Goal: Task Accomplishment & Management: Use online tool/utility

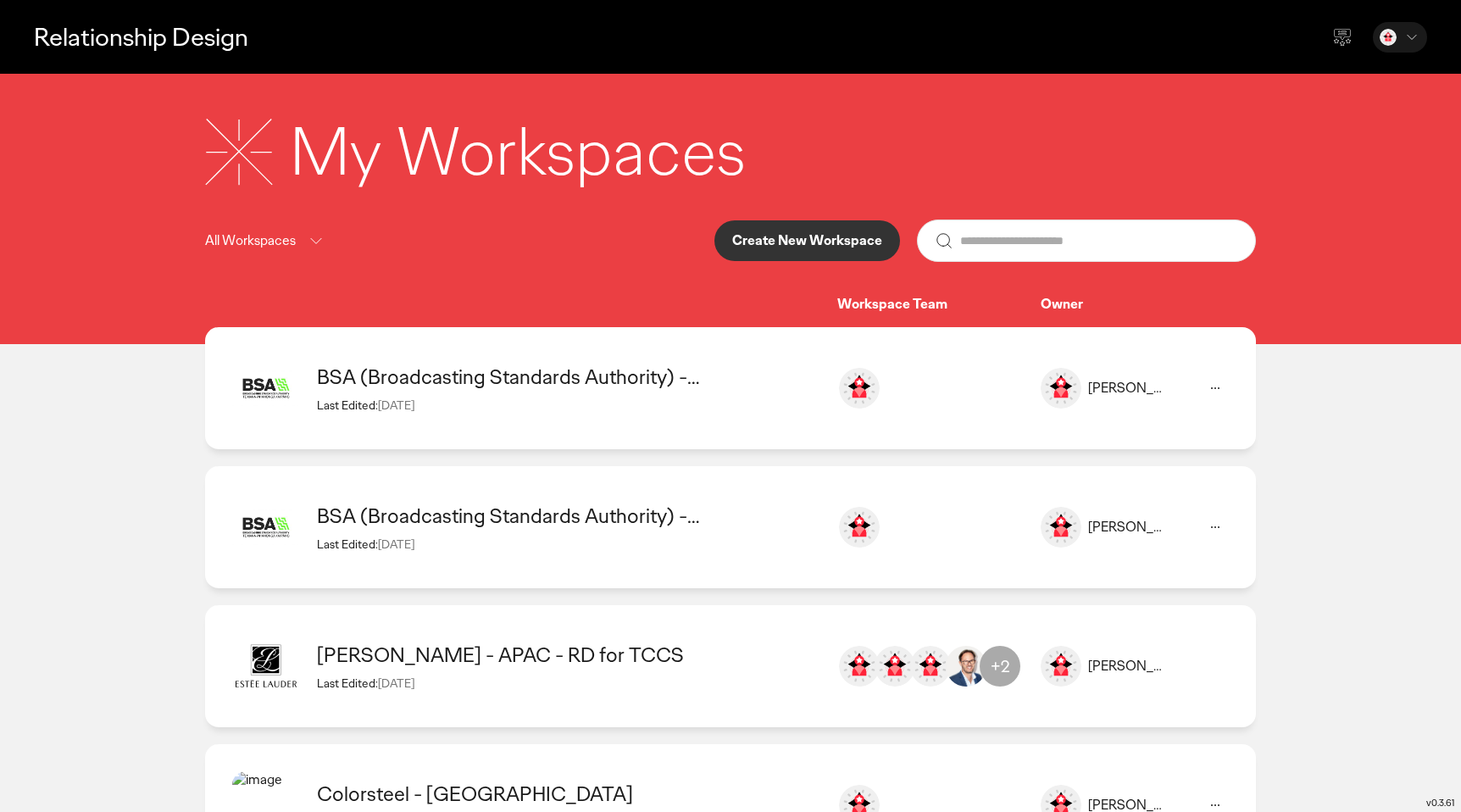
click at [761, 248] on p "Create New Workspace" at bounding box center [807, 240] width 150 height 13
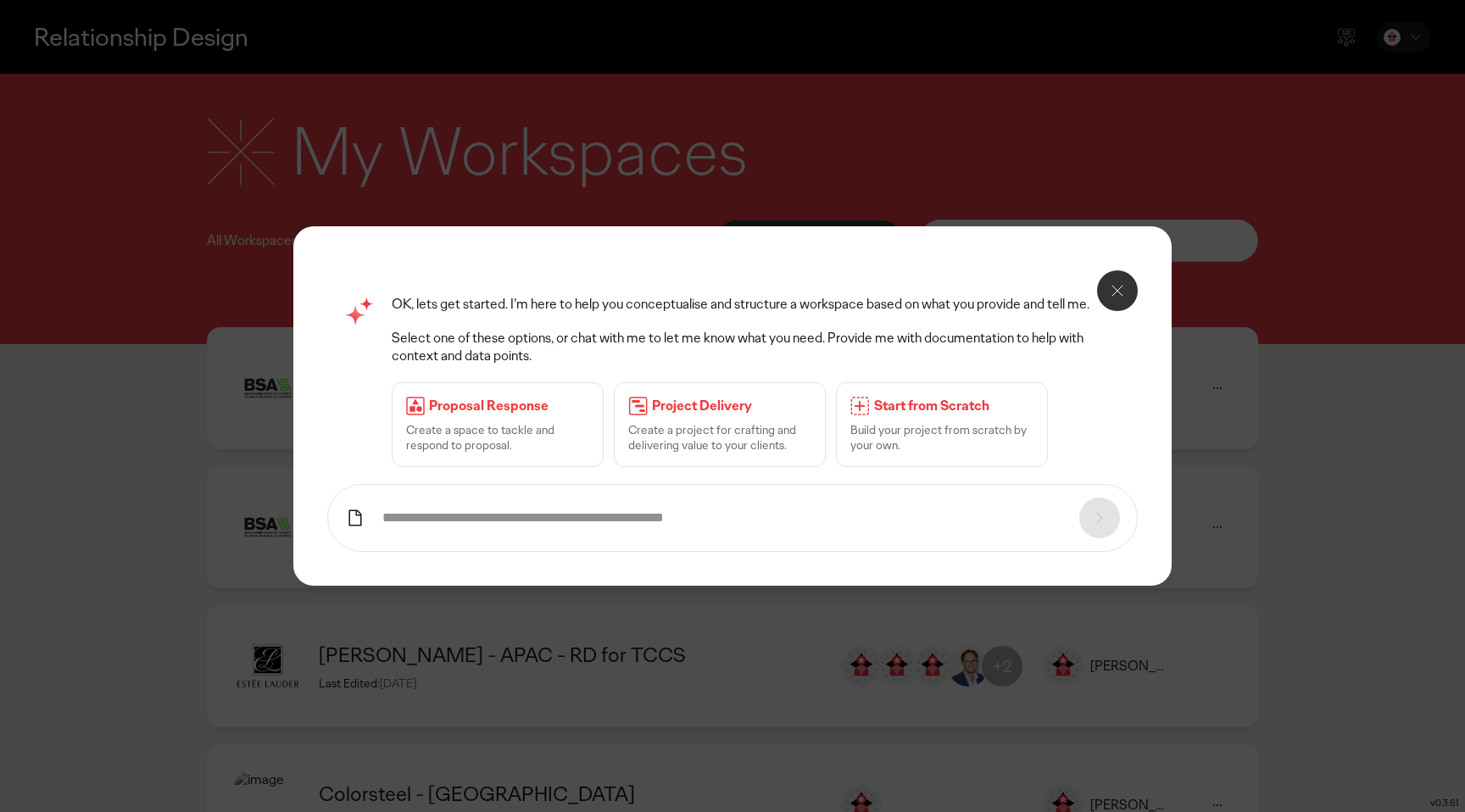
click at [918, 425] on div "Start from Scratch Build your project from scratch by your own." at bounding box center [942, 424] width 212 height 85
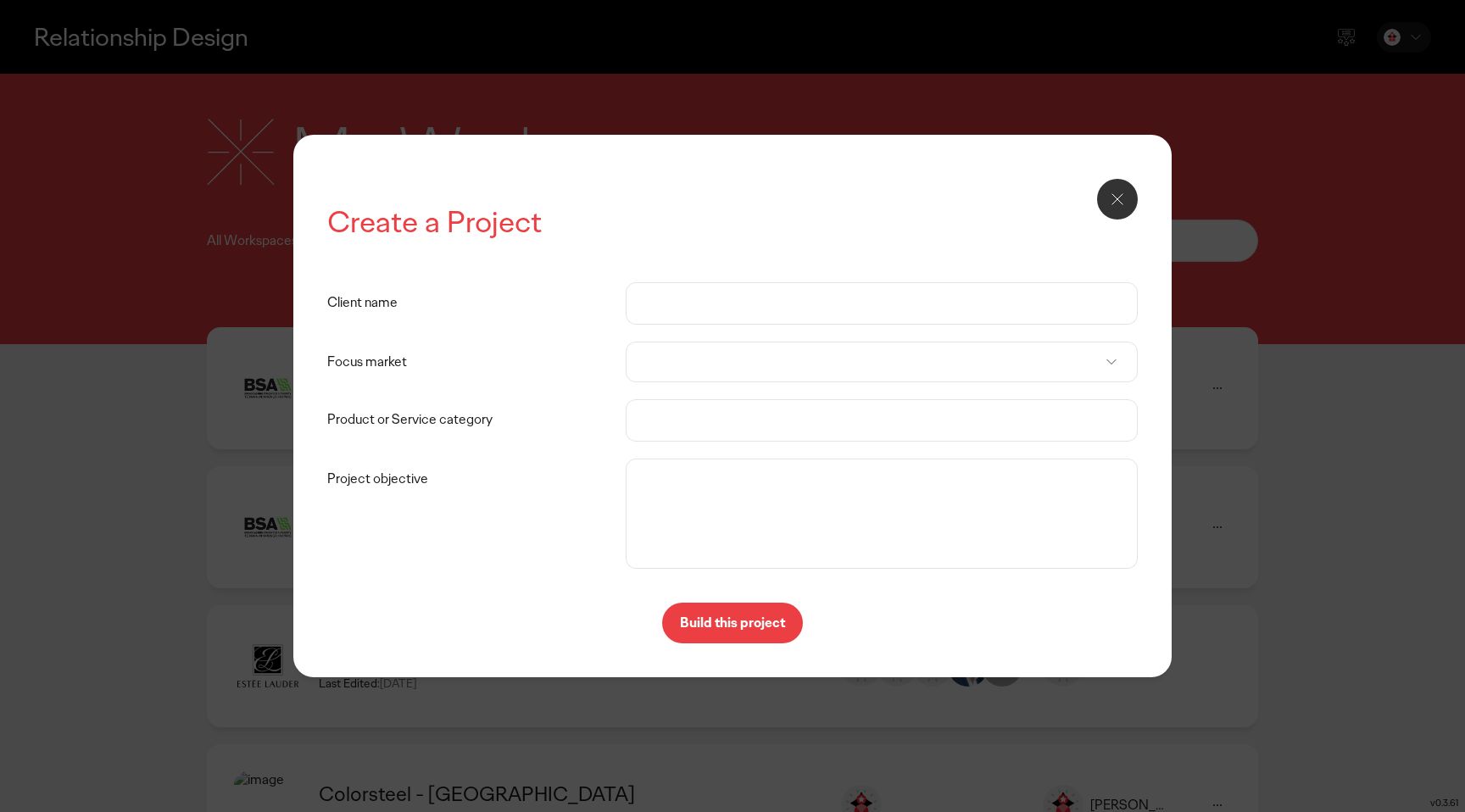
click at [702, 316] on input "Client name" at bounding box center [882, 304] width 476 height 41
type input "********"
click at [827, 355] on div at bounding box center [882, 362] width 512 height 41
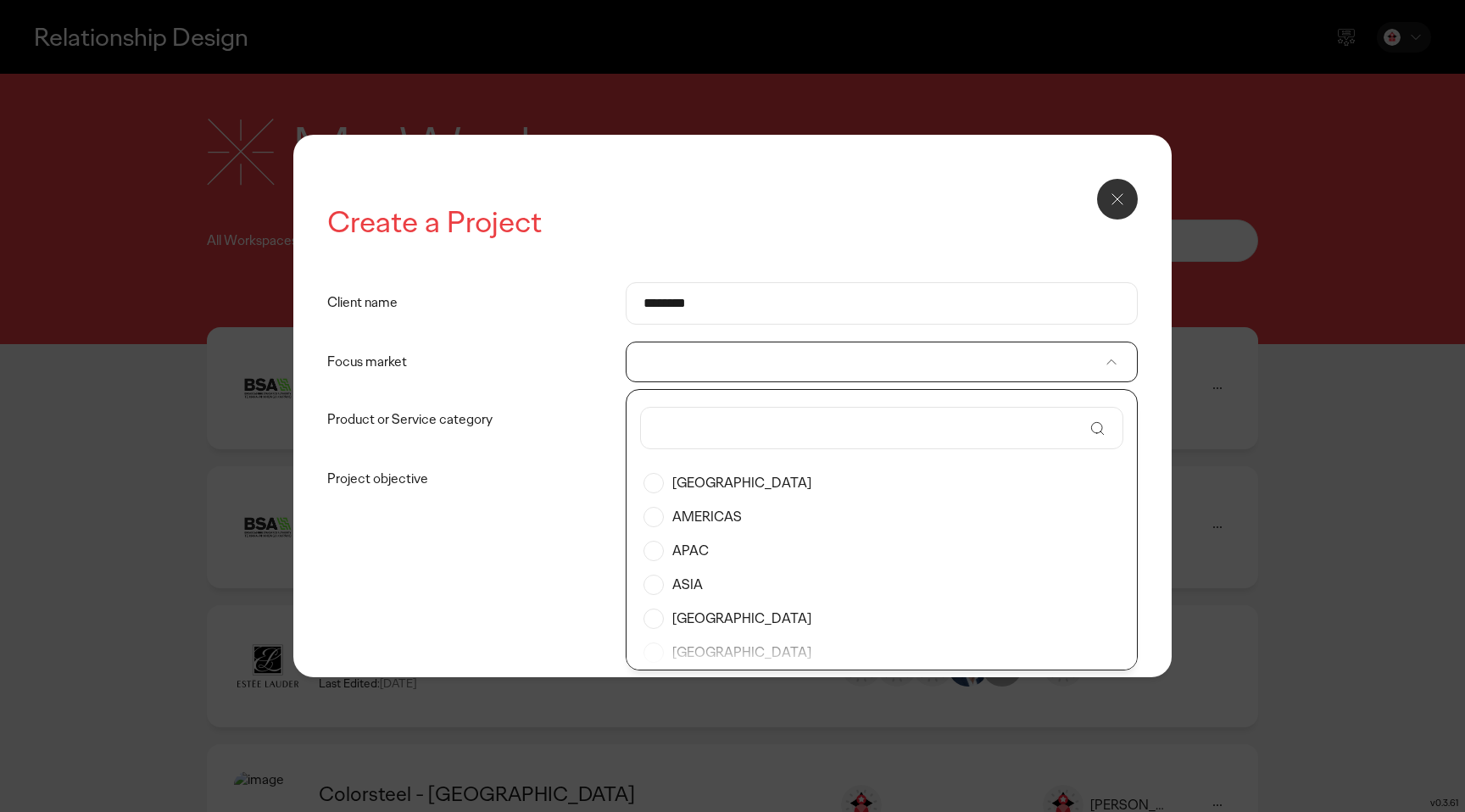
click at [812, 368] on div at bounding box center [882, 362] width 512 height 41
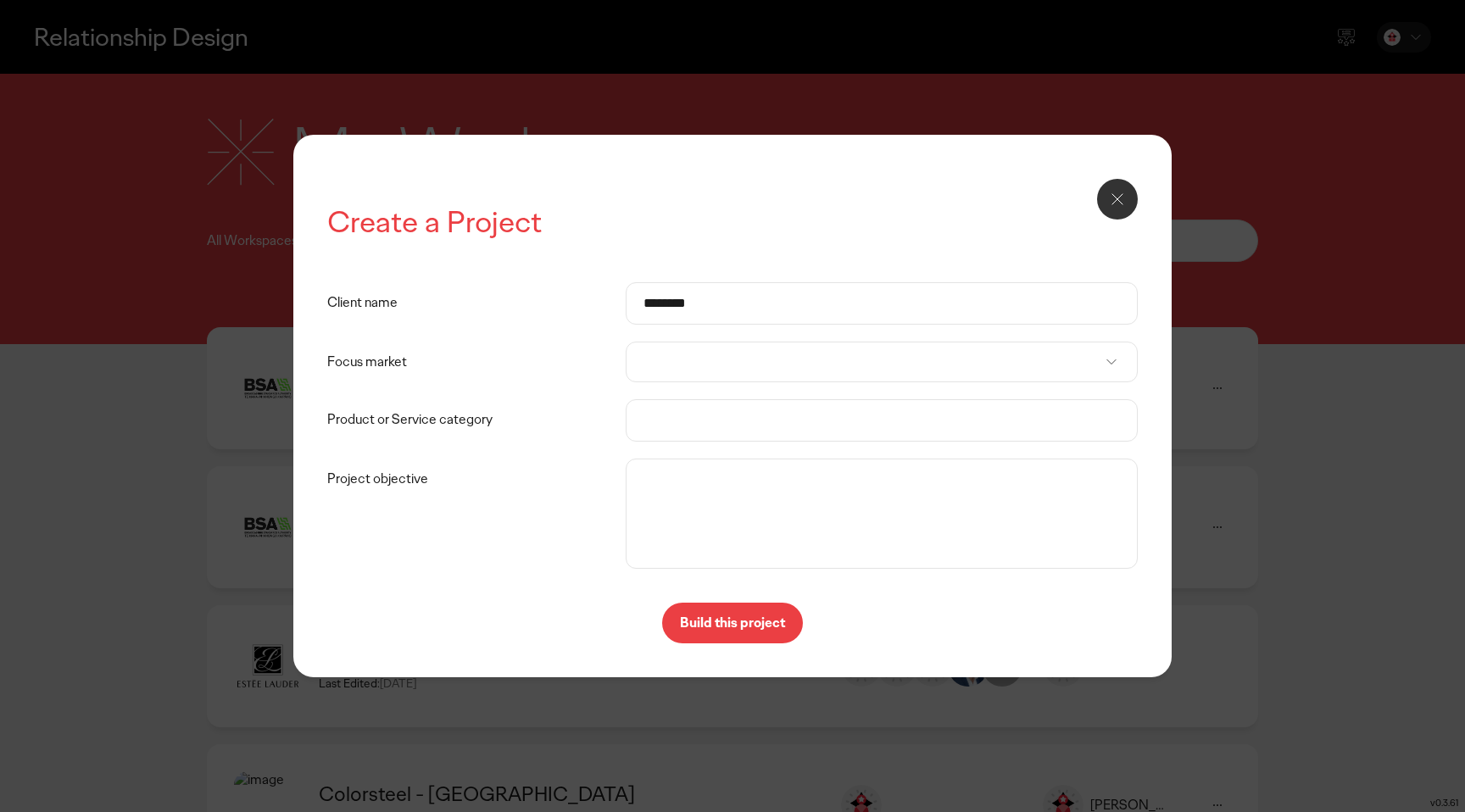
click at [756, 373] on div at bounding box center [882, 362] width 512 height 41
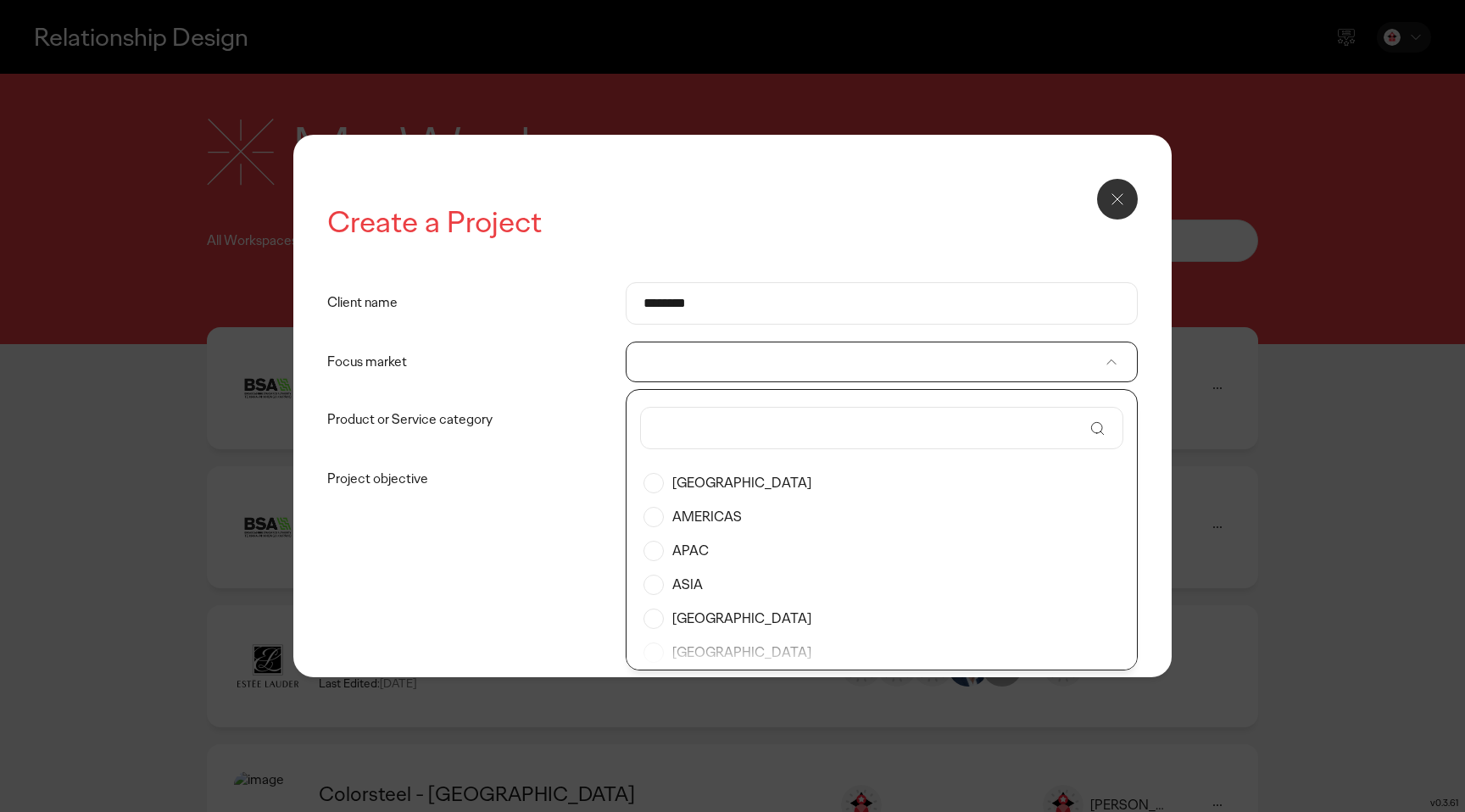
click at [725, 418] on input "text" at bounding box center [870, 428] width 424 height 41
type input "***"
click at [735, 551] on label "[GEOGRAPHIC_DATA]" at bounding box center [882, 551] width 476 height 34
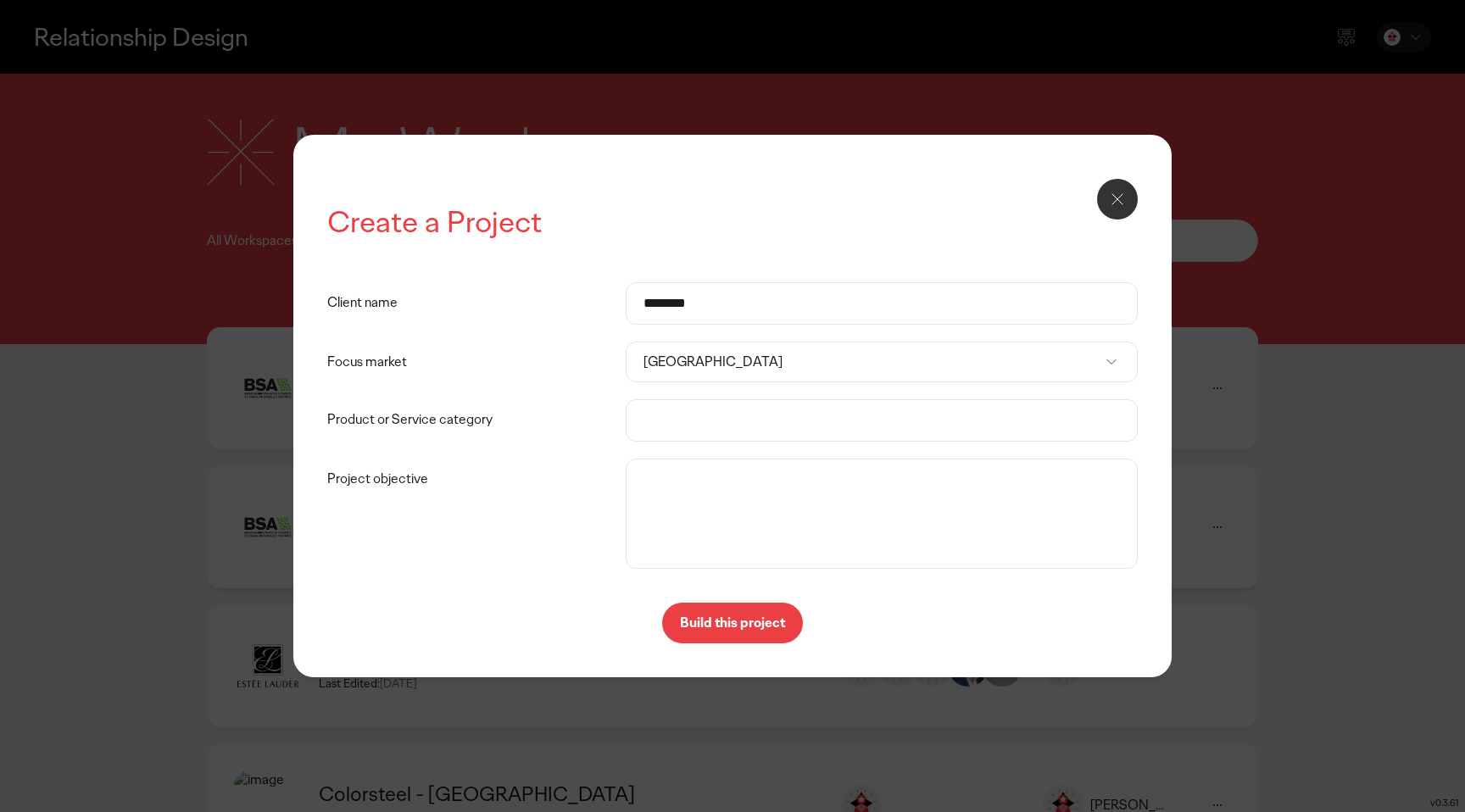
click at [745, 422] on input "Product or Service category" at bounding box center [882, 421] width 476 height 41
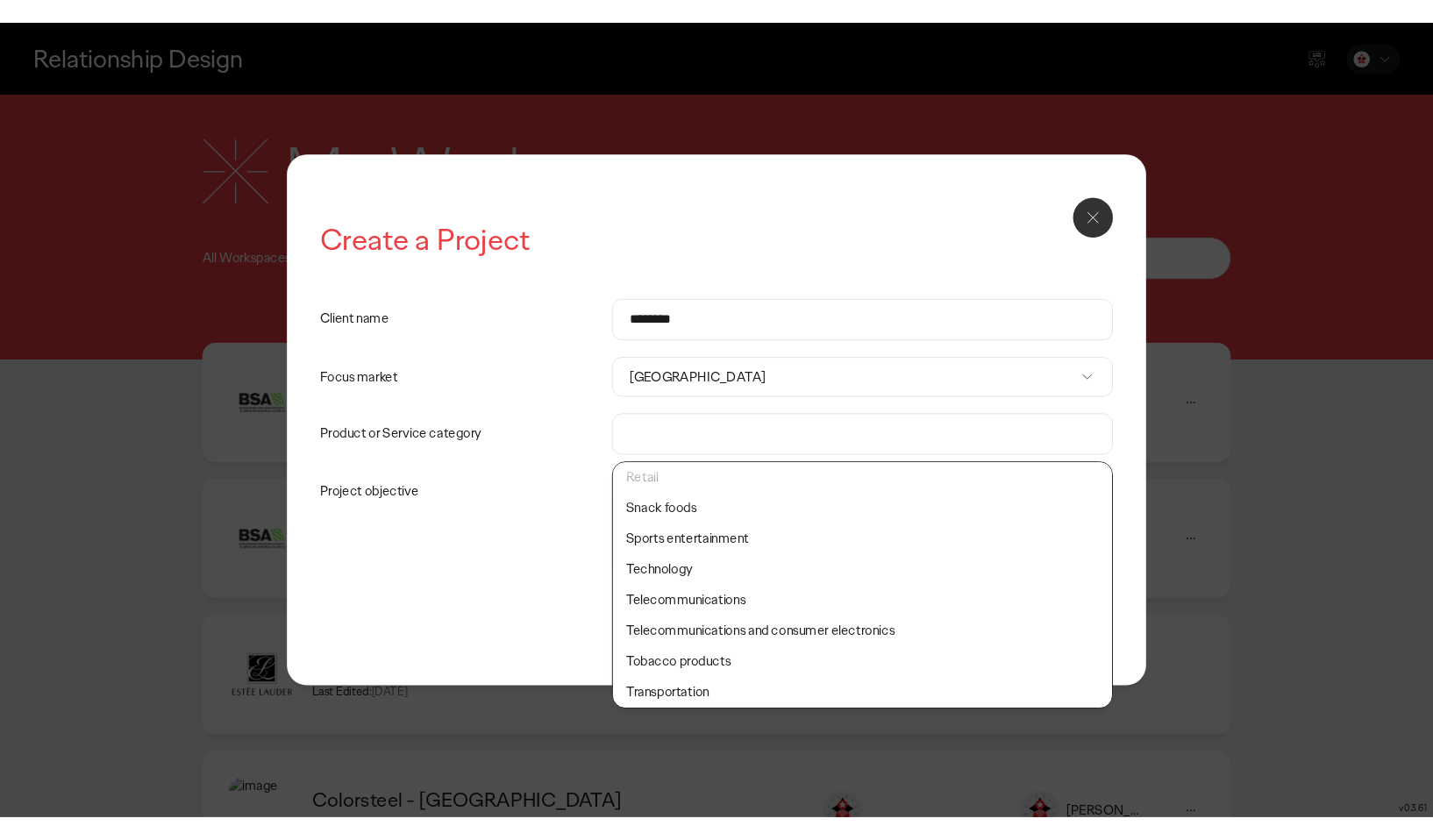
scroll to position [615, 0]
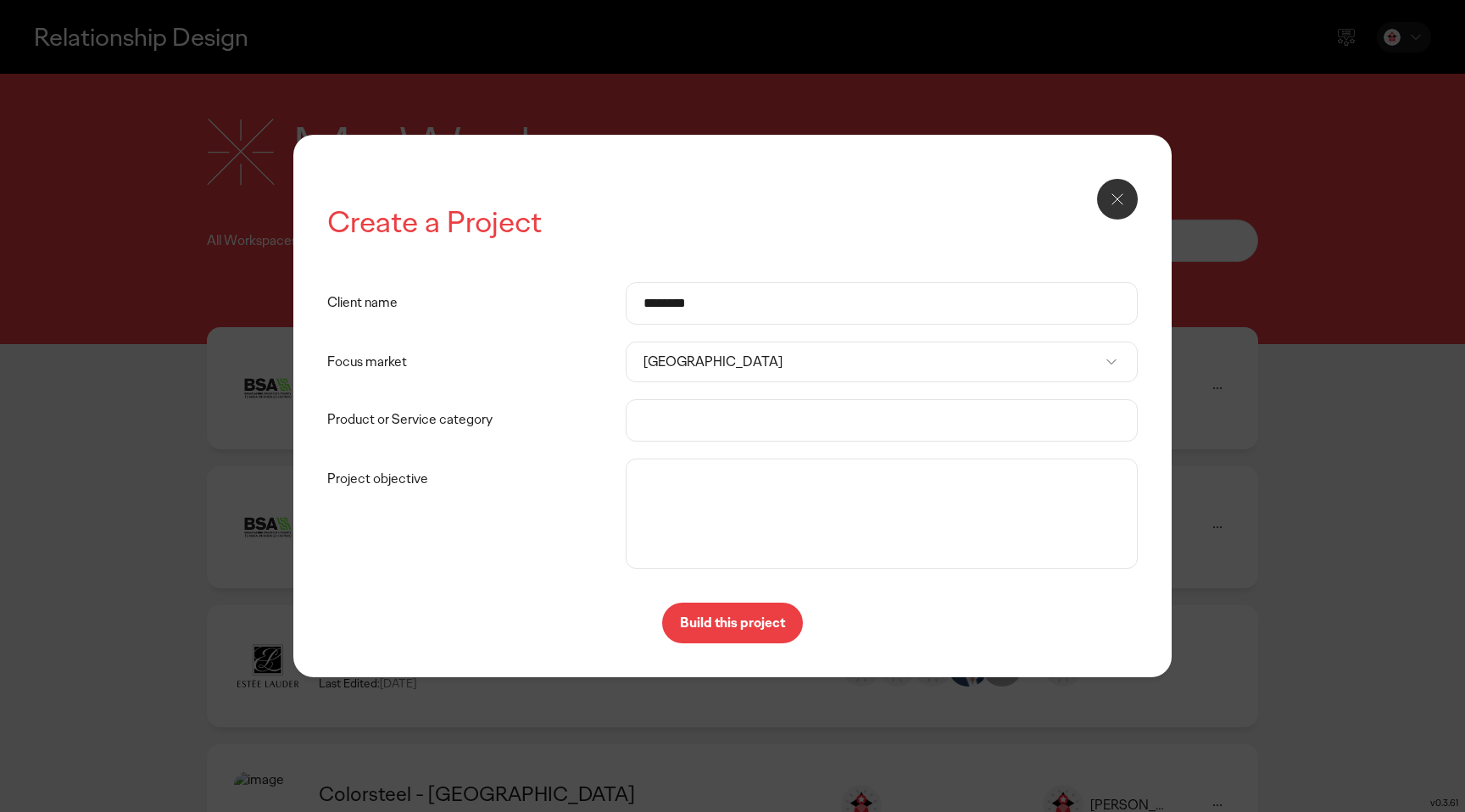
click at [720, 676] on li "Transportation" at bounding box center [882, 685] width 510 height 31
type input "**********"
click at [388, 485] on label "Project objective" at bounding box center [477, 479] width 300 height 41
click at [630, 485] on textarea "Project objective" at bounding box center [881, 513] width 504 height 102
click at [704, 616] on p "Build this project" at bounding box center [733, 622] width 105 height 13
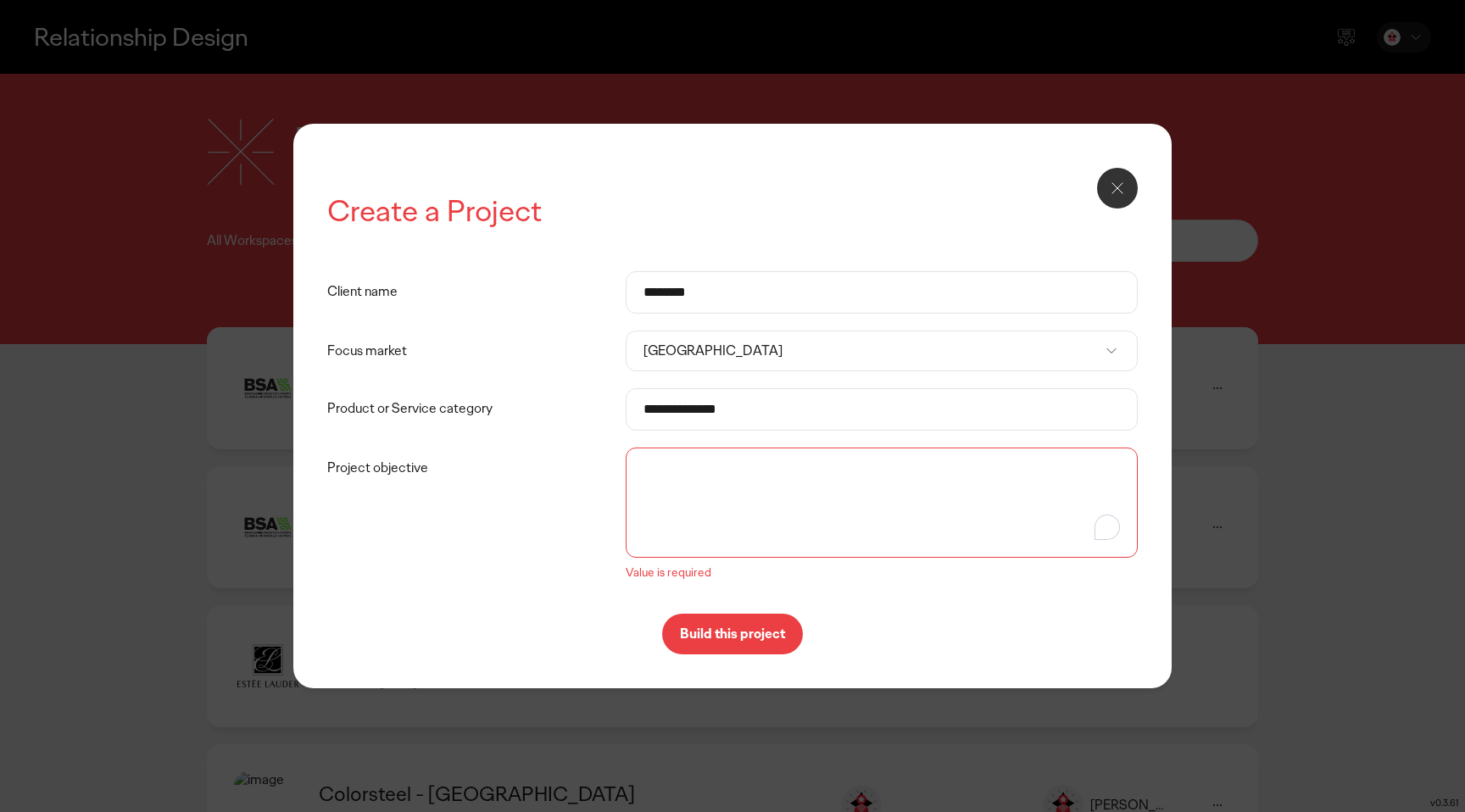
click at [770, 499] on textarea "Project objective" at bounding box center [881, 503] width 504 height 102
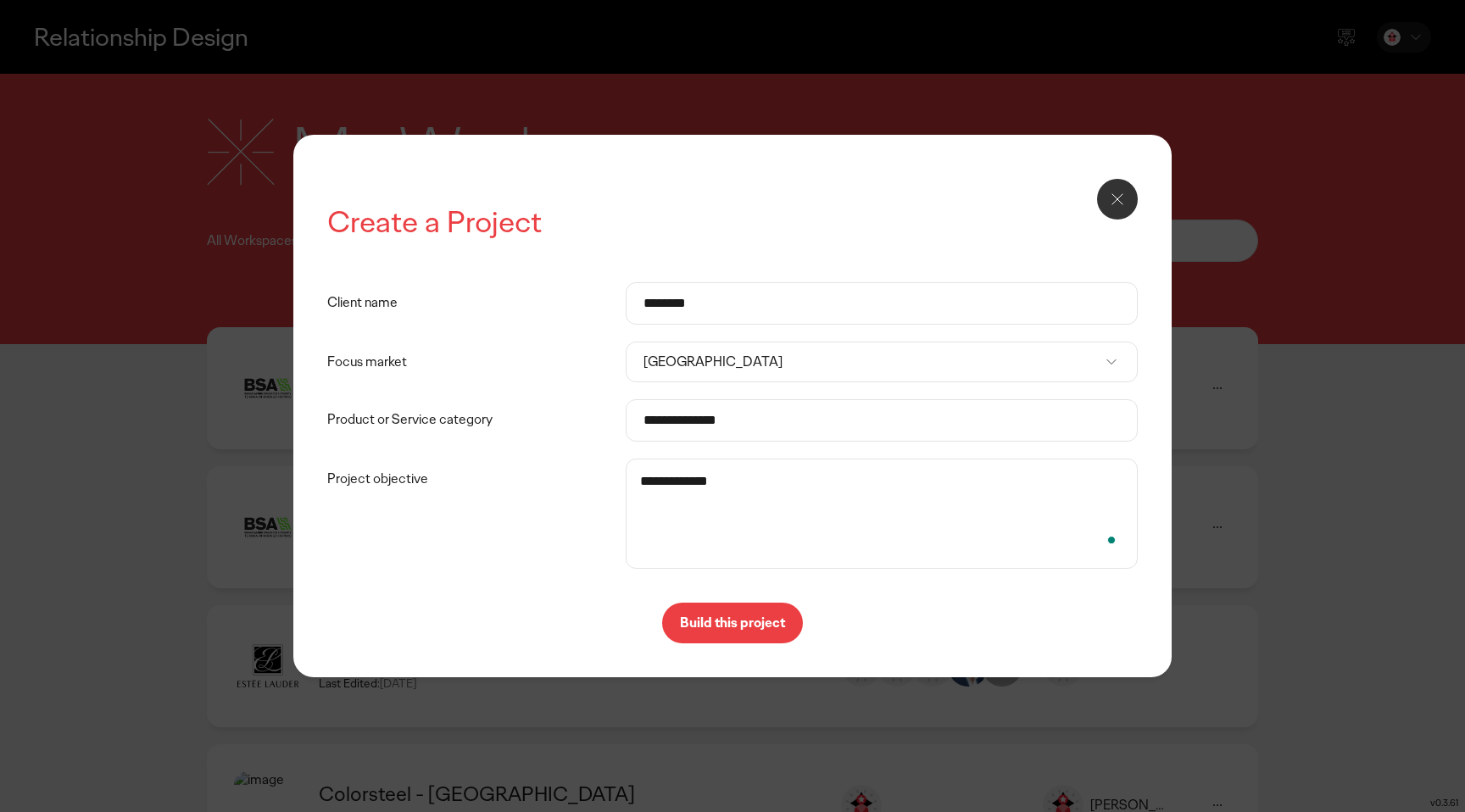
type textarea "**********"
click at [756, 608] on button "Build this project" at bounding box center [733, 623] width 141 height 41
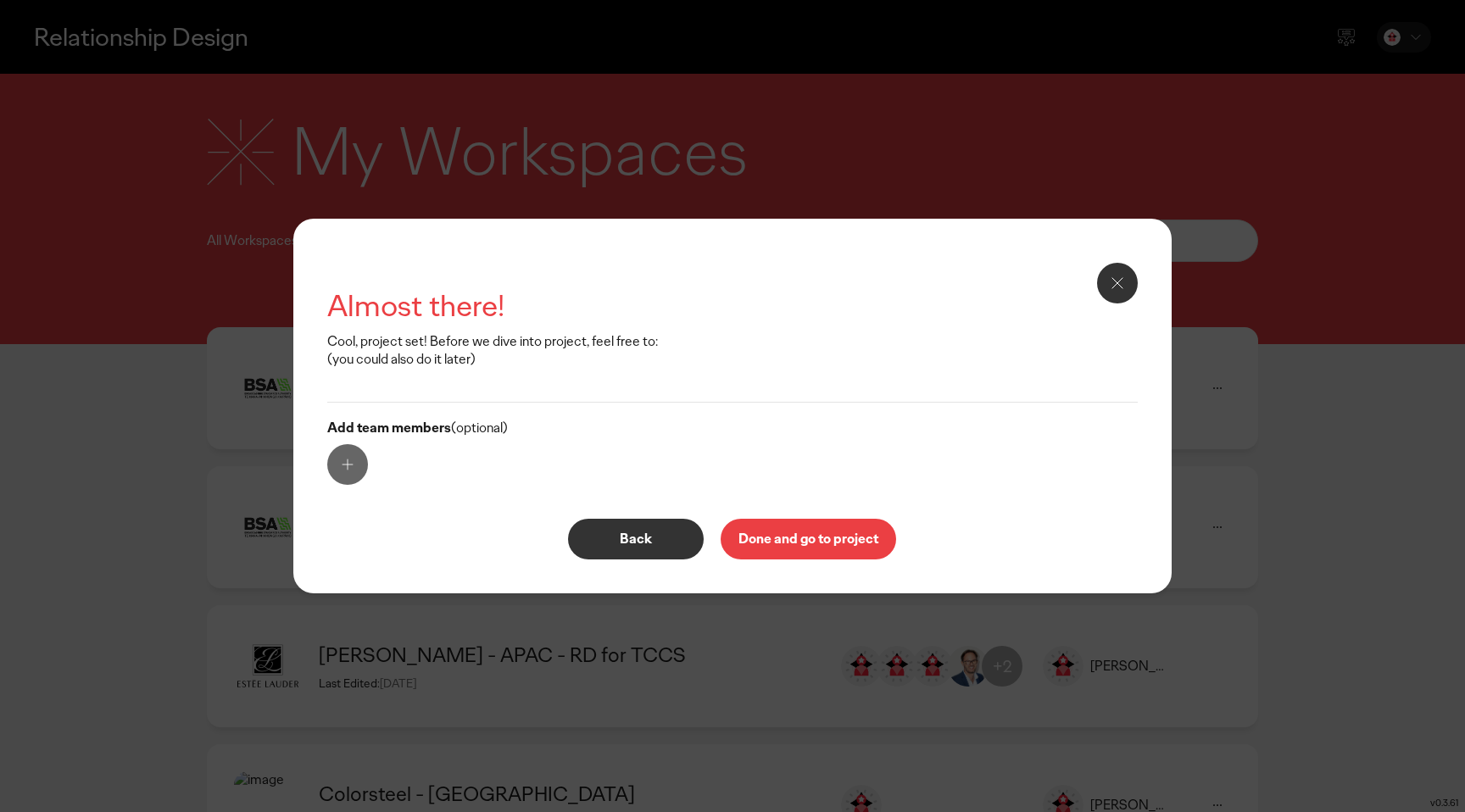
click at [795, 540] on p "Done and go to project" at bounding box center [808, 538] width 140 height 13
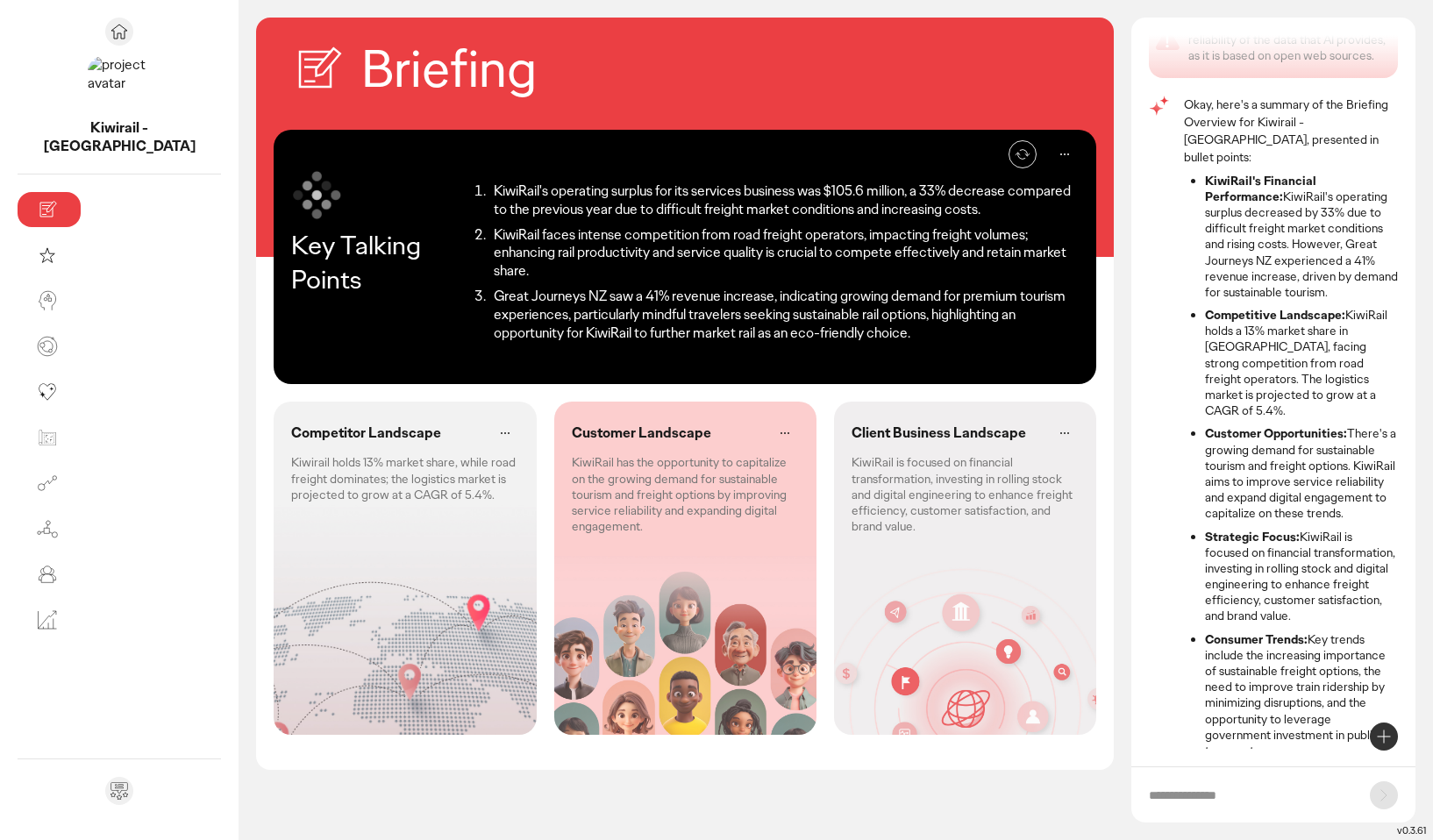
scroll to position [38, 0]
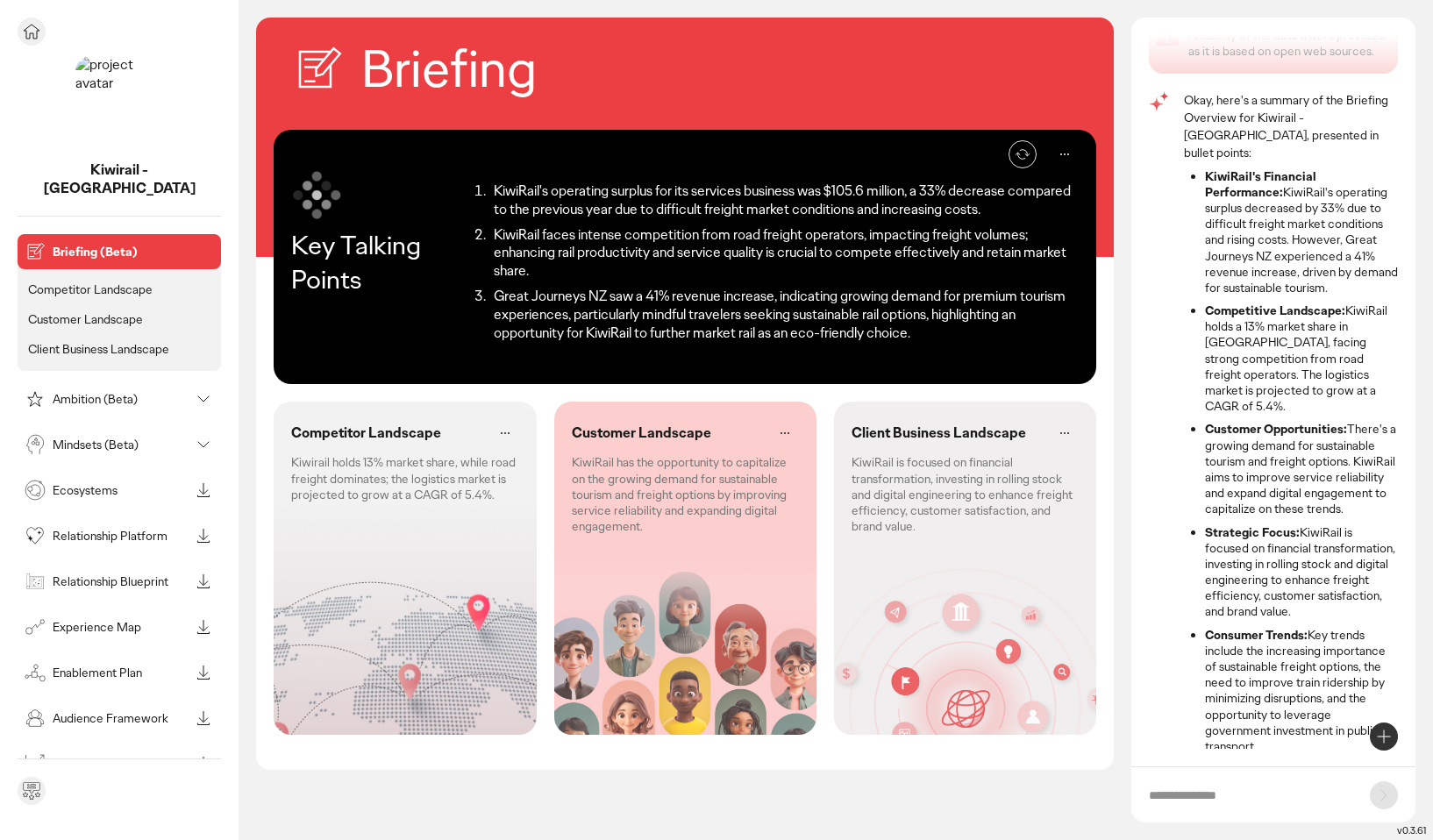
click at [90, 279] on li "Competitor Landscape" at bounding box center [119, 289] width 189 height 23
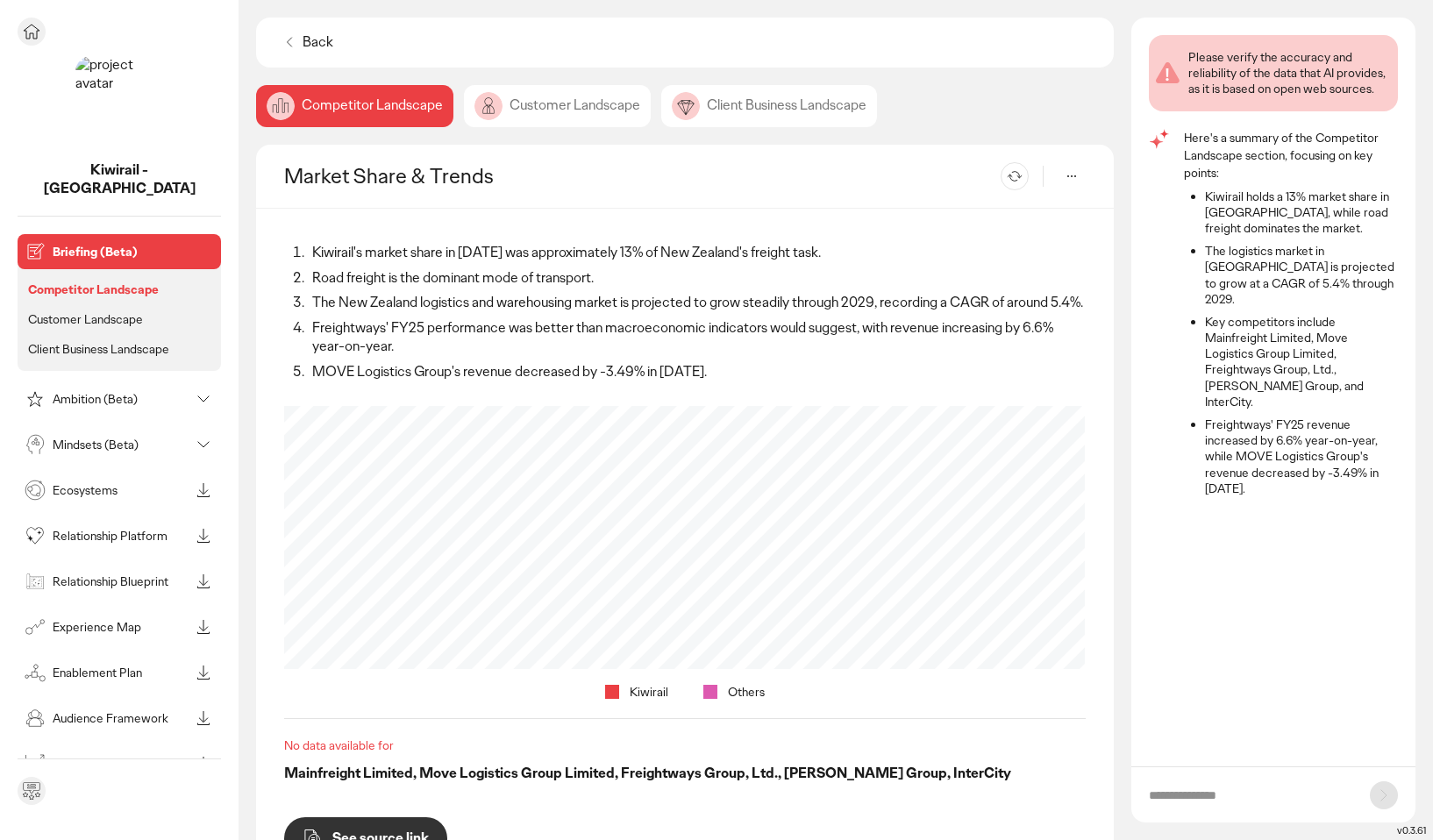
click at [64, 312] on p "Customer Landscape" at bounding box center [85, 319] width 115 height 16
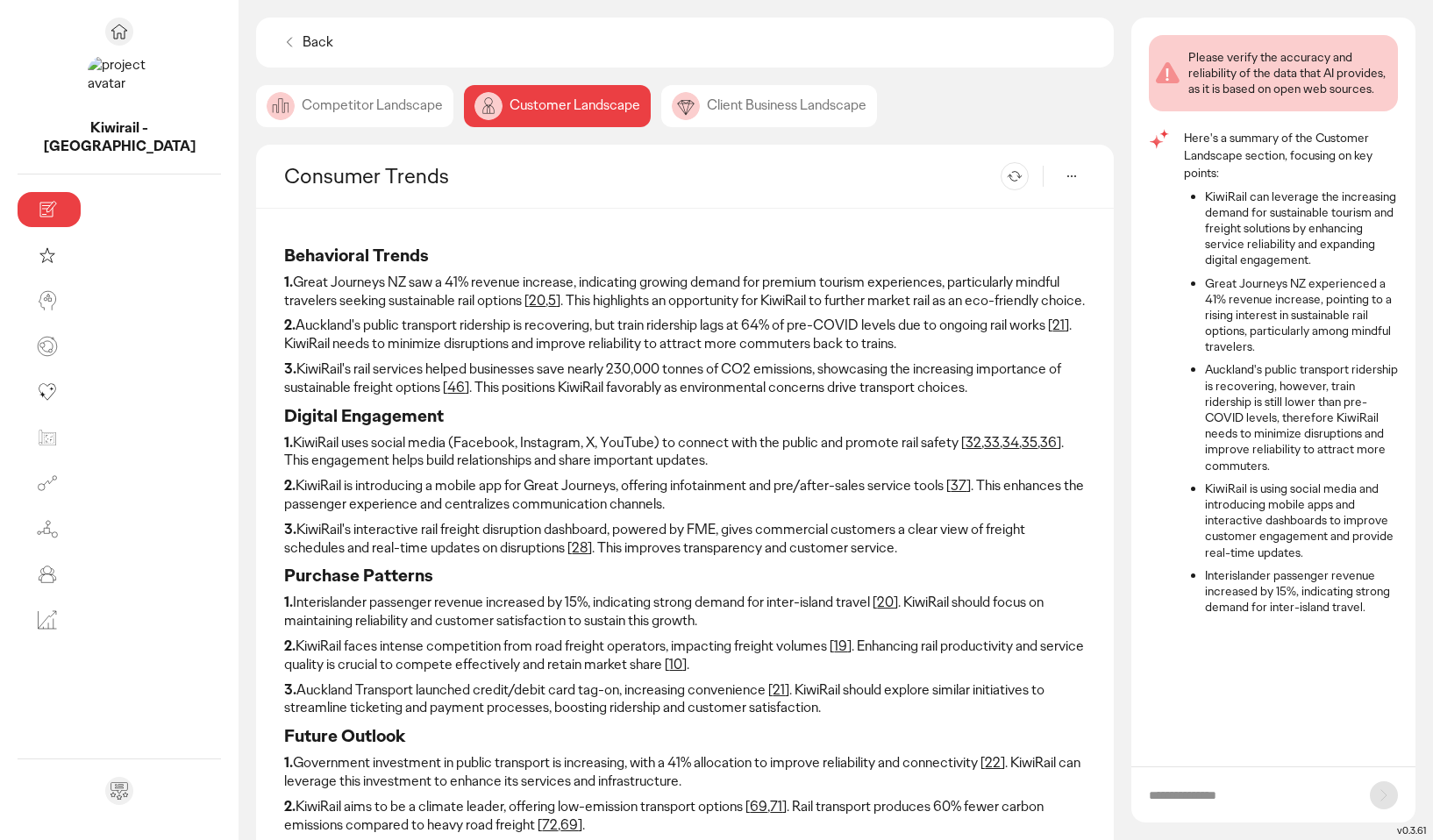
click at [447, 386] on link "46" at bounding box center [456, 387] width 18 height 18
click at [528, 300] on link "20" at bounding box center [537, 301] width 17 height 18
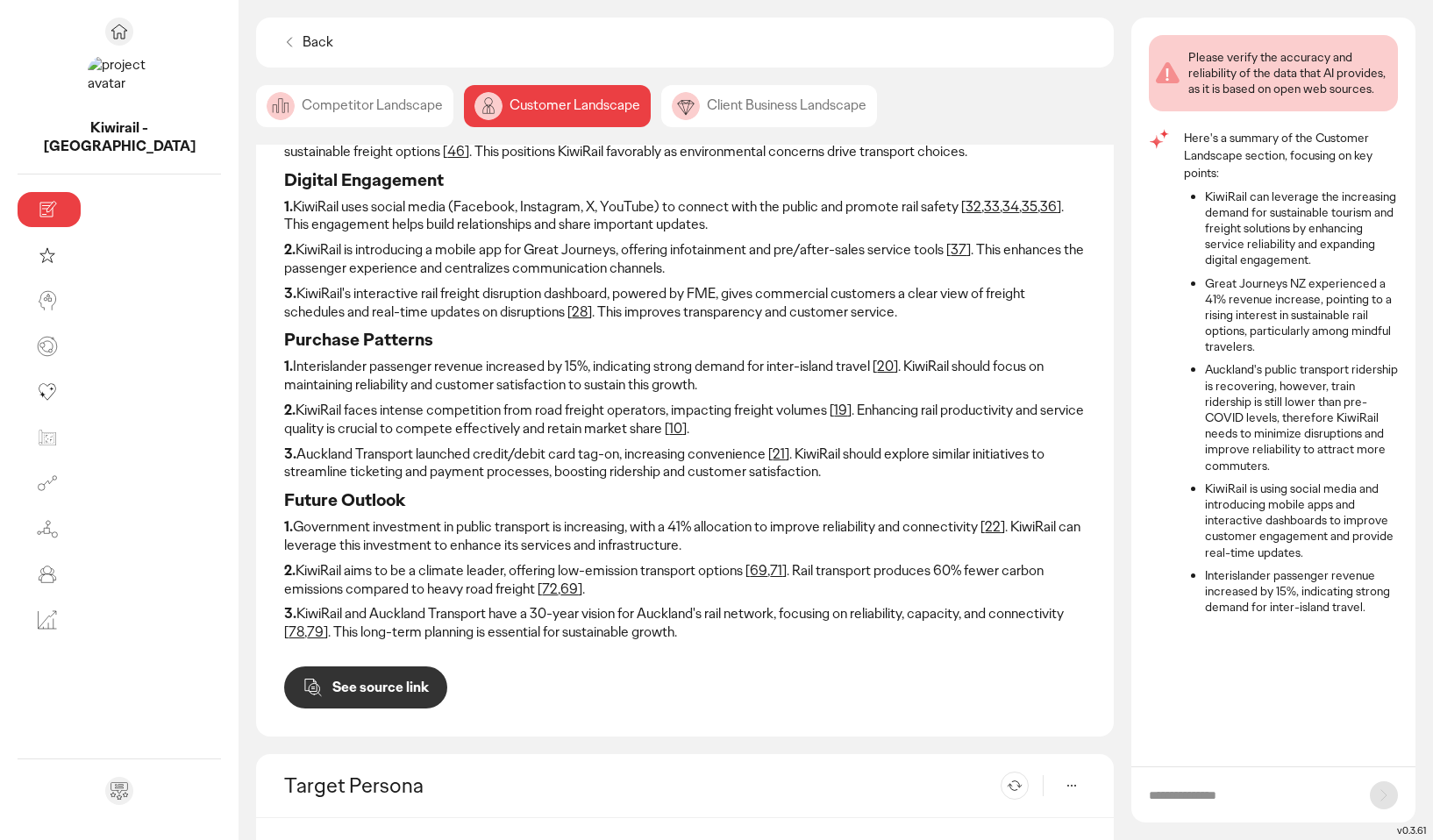
scroll to position [253, 0]
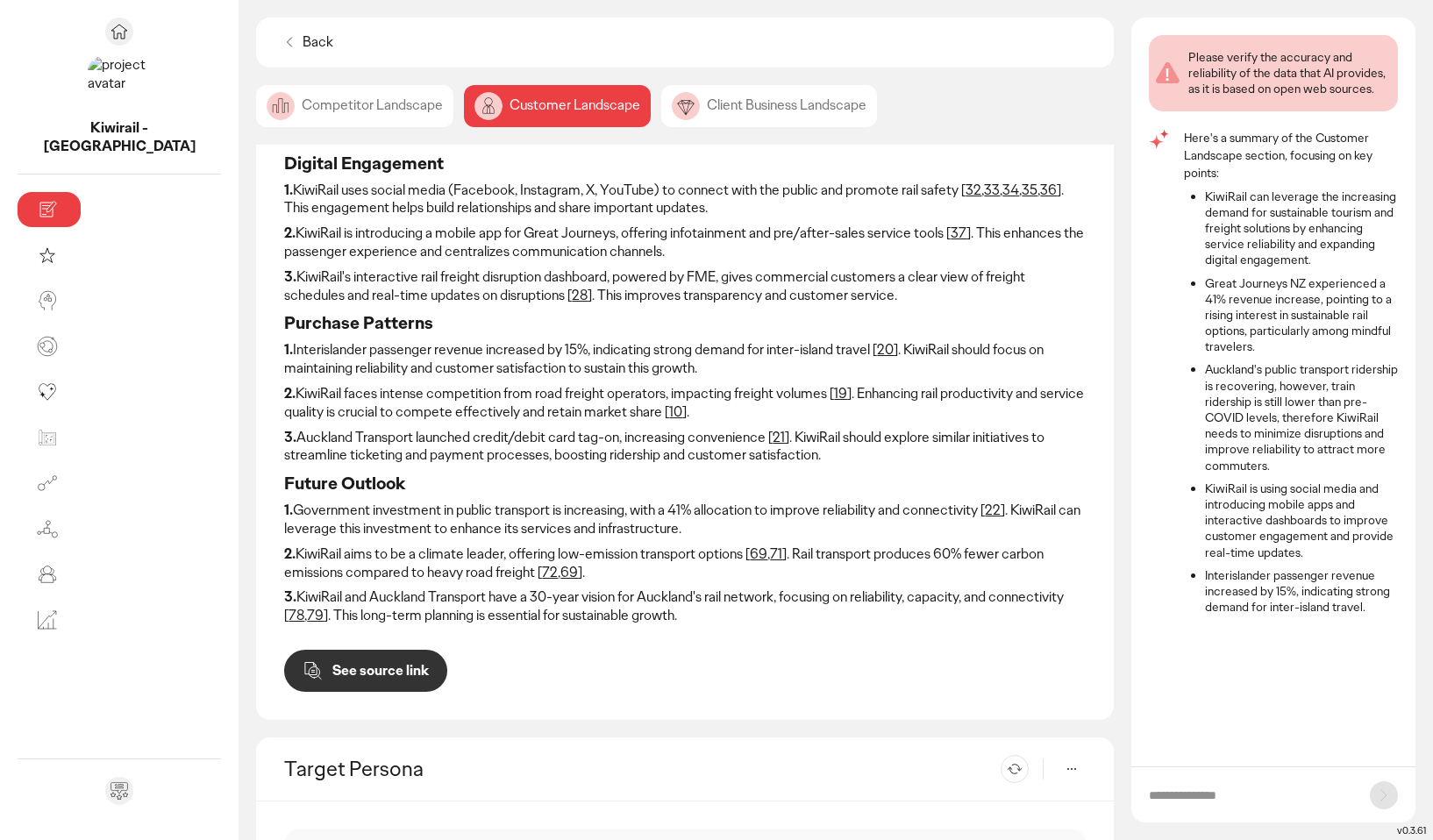
click at [605, 650] on div "See source link" at bounding box center [684, 671] width 801 height 42
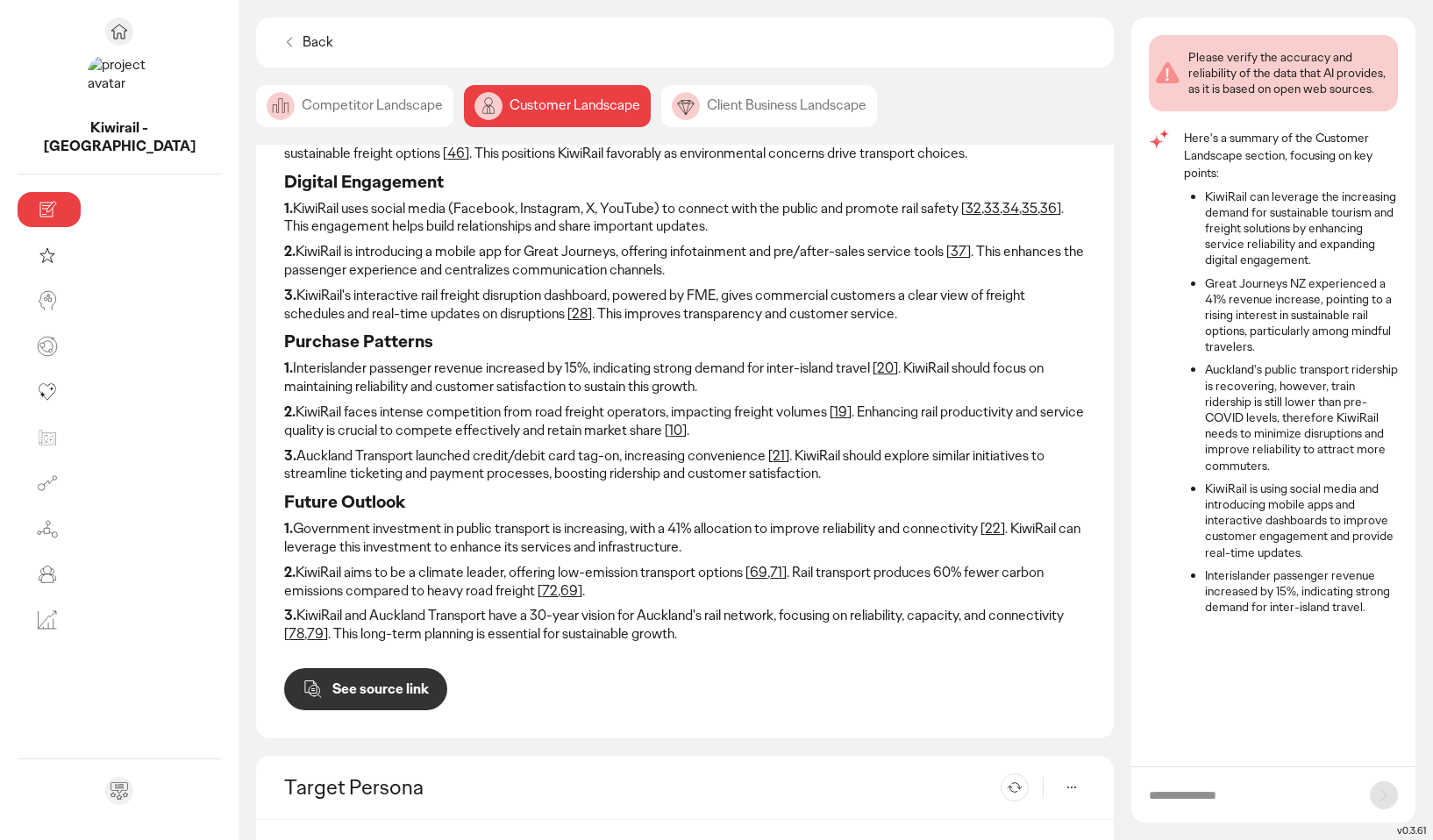
scroll to position [0, 0]
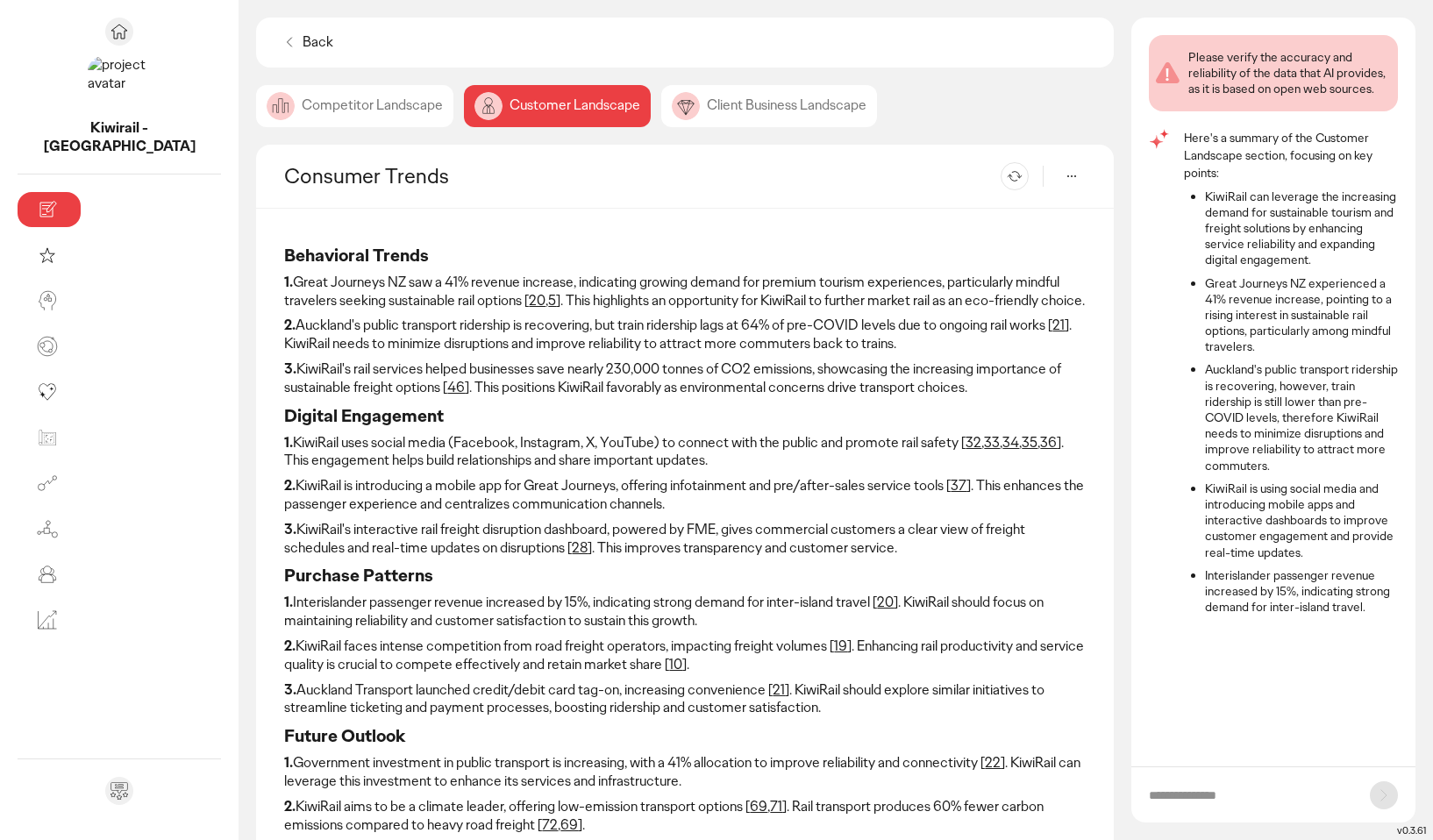
click at [681, 116] on div "Client Business Landscape" at bounding box center [769, 106] width 216 height 42
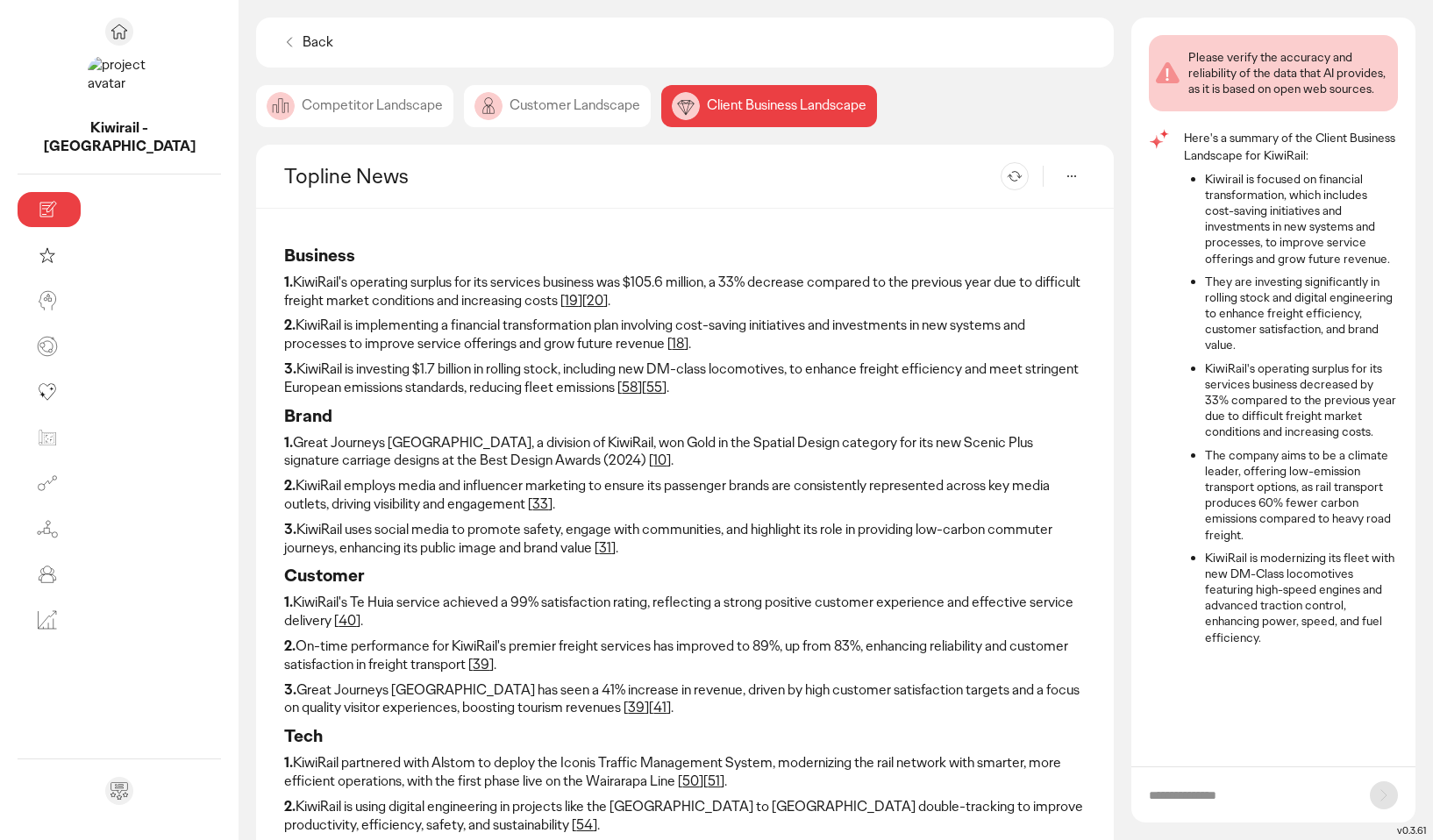
click at [256, 101] on div "Competitor Landscape" at bounding box center [355, 106] width 197 height 42
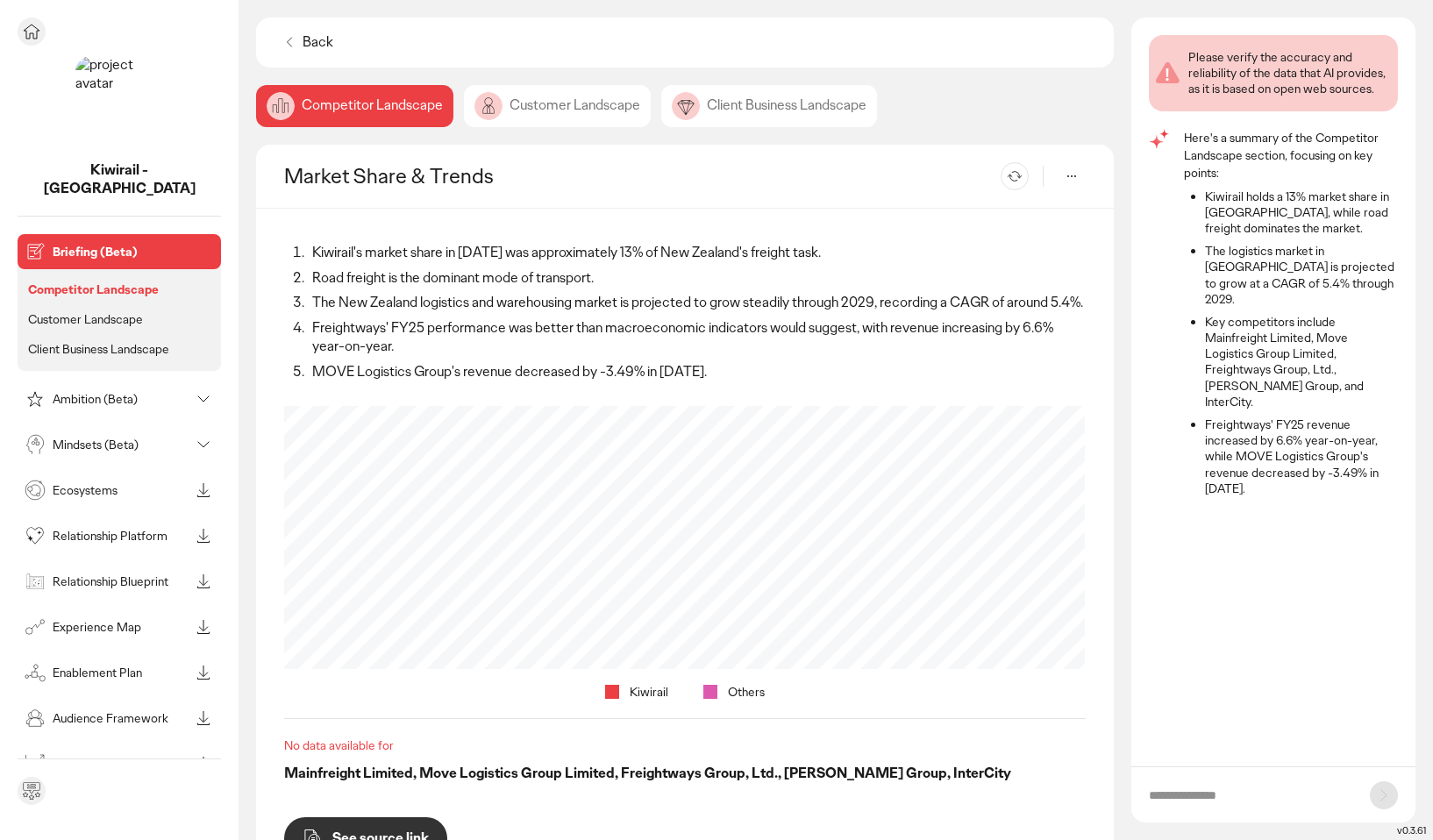
click at [74, 393] on p "Ambition (Beta)" at bounding box center [121, 398] width 136 height 12
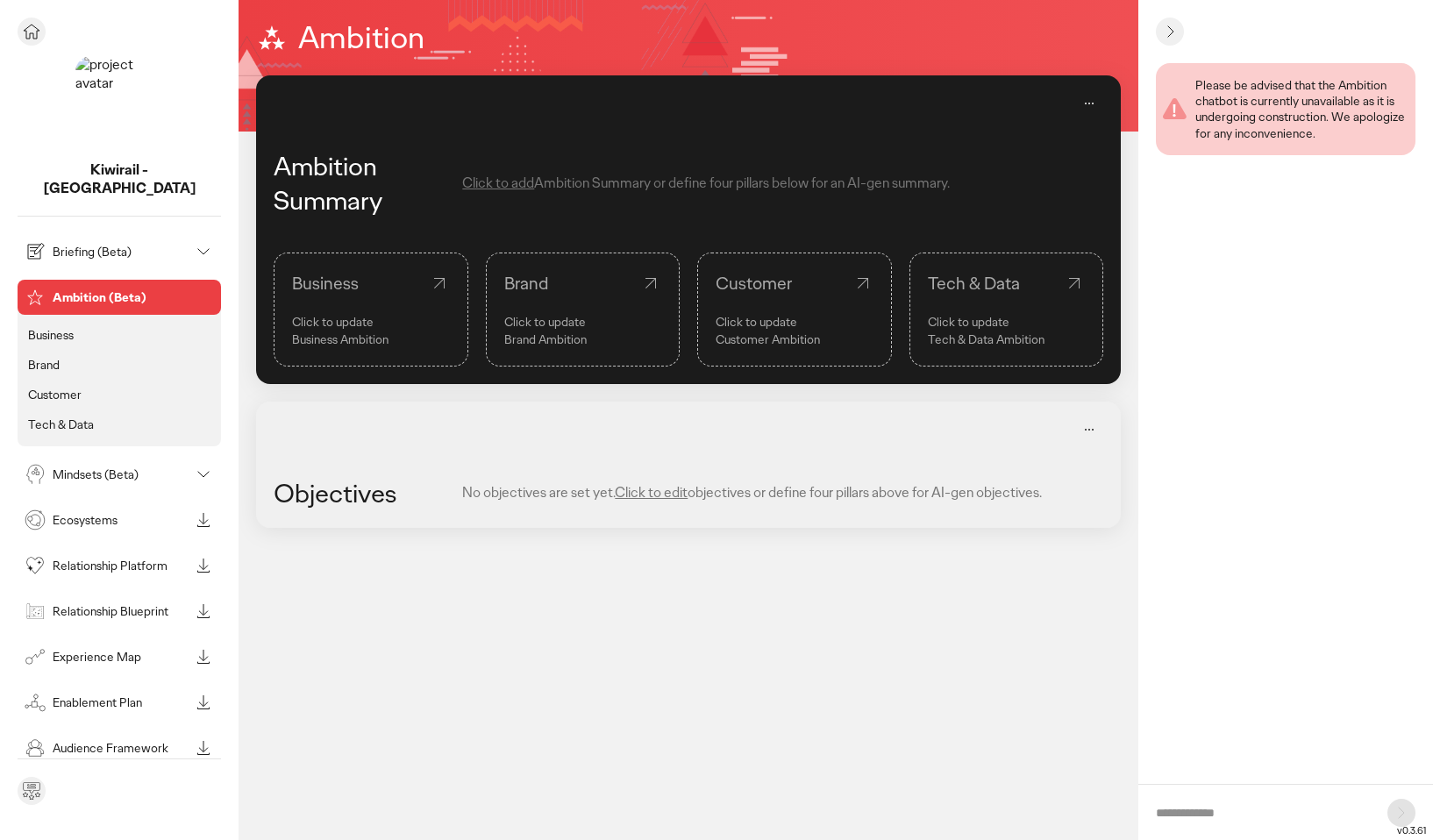
click at [48, 456] on div "Mindsets (Beta)" at bounding box center [119, 474] width 204 height 35
click at [103, 468] on p "Mindsets (Beta)" at bounding box center [121, 474] width 136 height 12
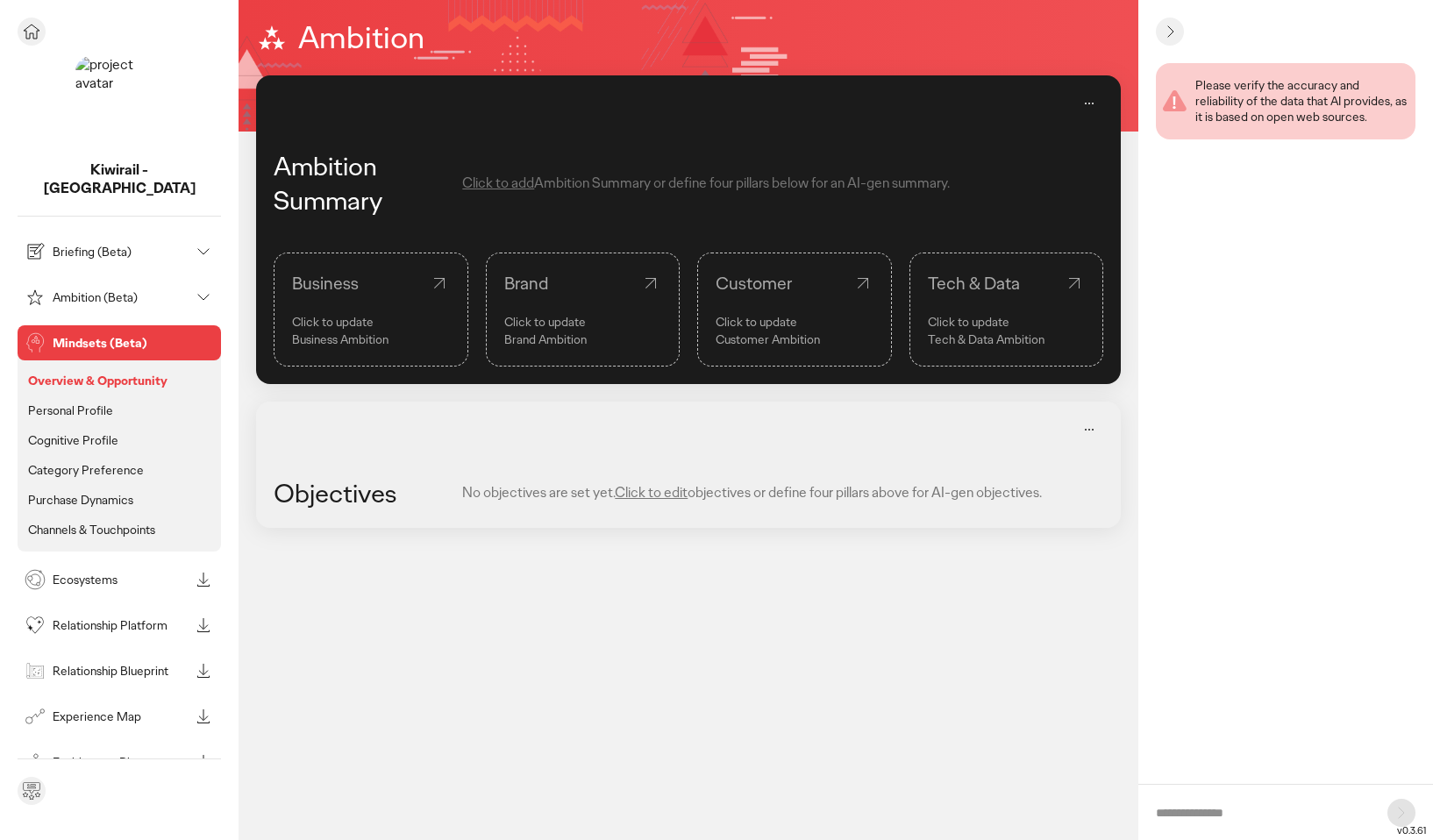
click at [204, 458] on li "Category Preference" at bounding box center [119, 469] width 189 height 23
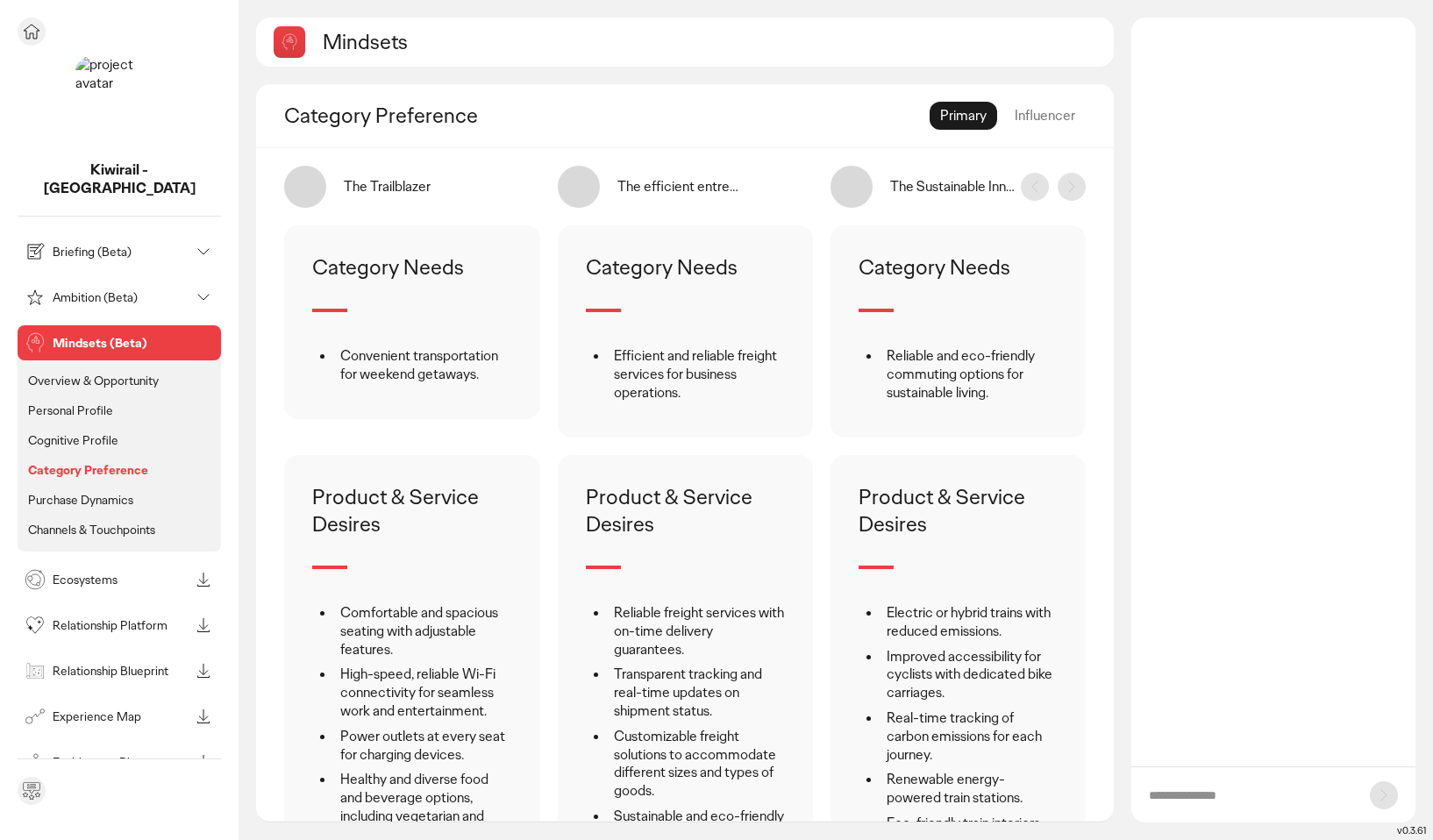
click at [68, 373] on p "Overview & Opportunity" at bounding box center [93, 380] width 131 height 16
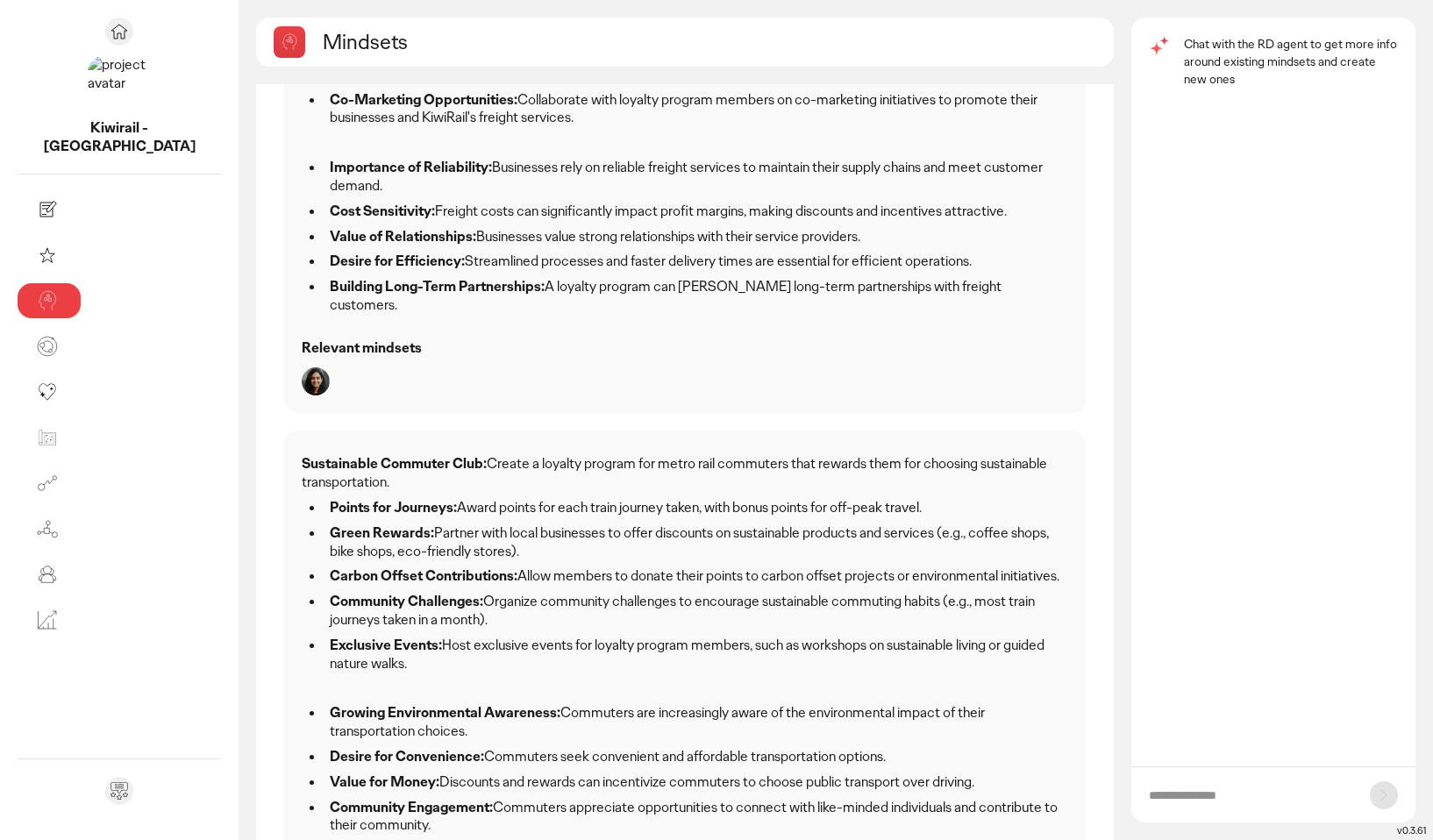
scroll to position [1410, 0]
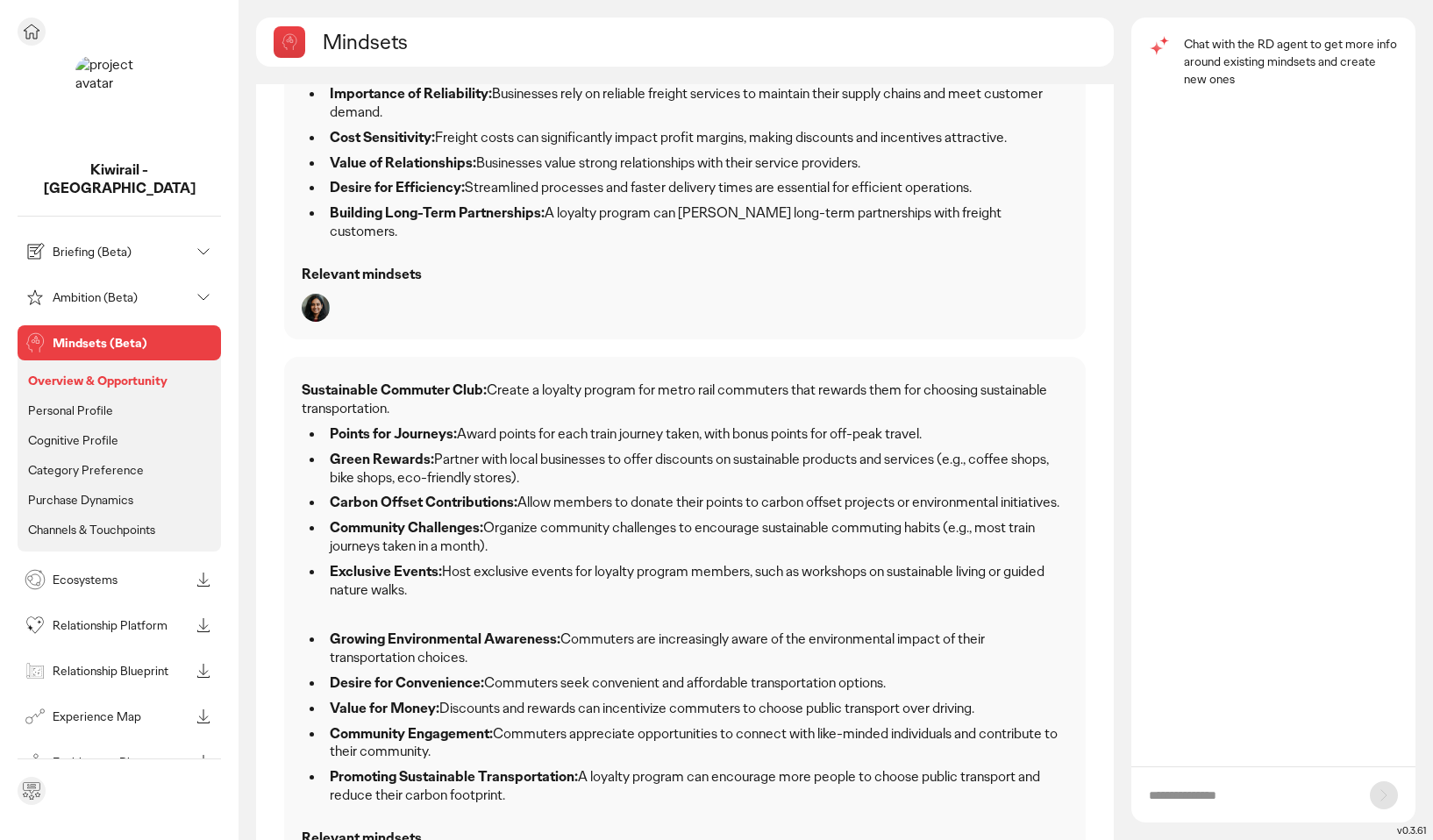
click at [66, 402] on p "Personal Profile" at bounding box center [70, 409] width 85 height 16
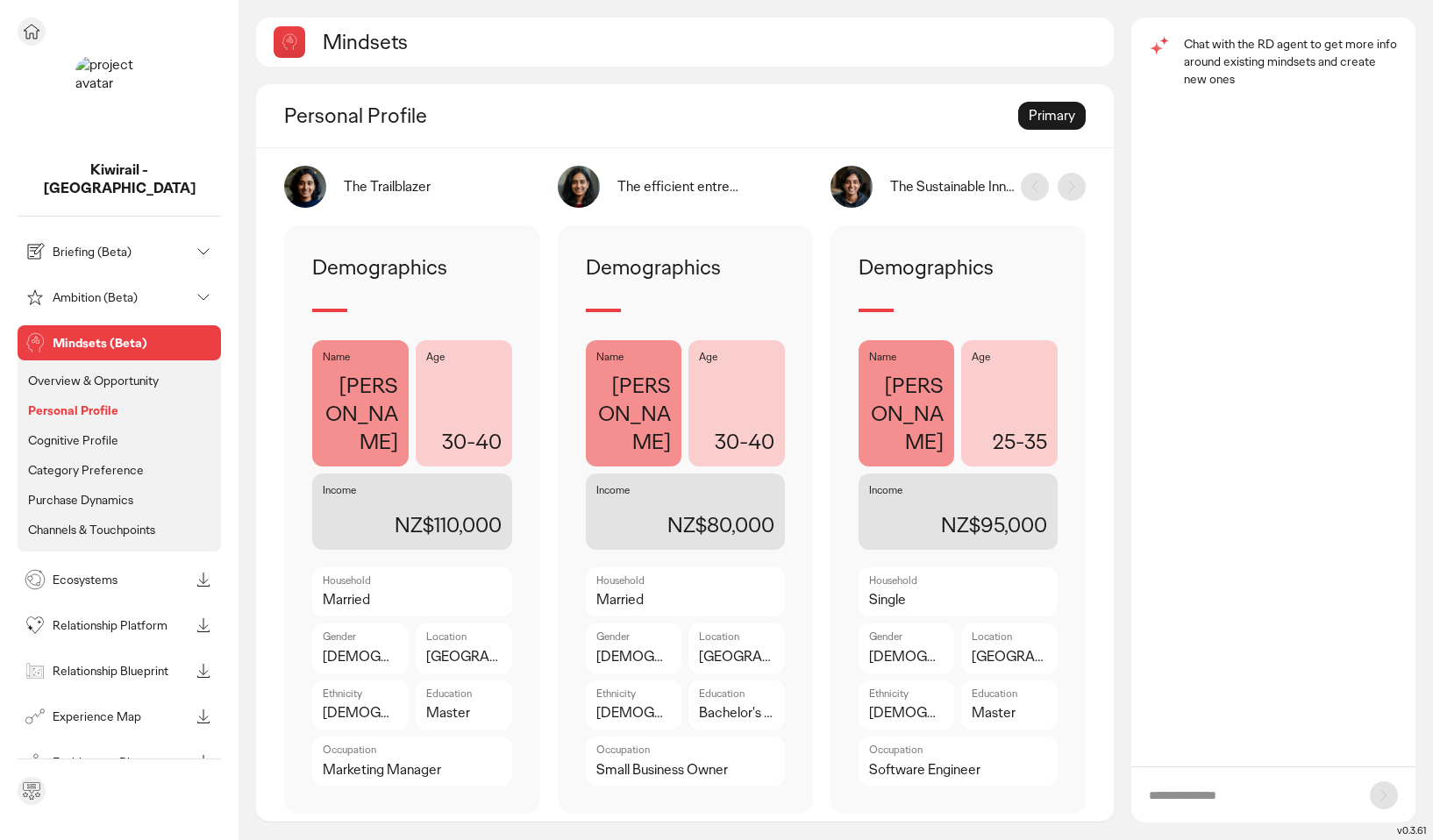
click at [65, 432] on p "Cognitive Profile" at bounding box center [73, 440] width 90 height 16
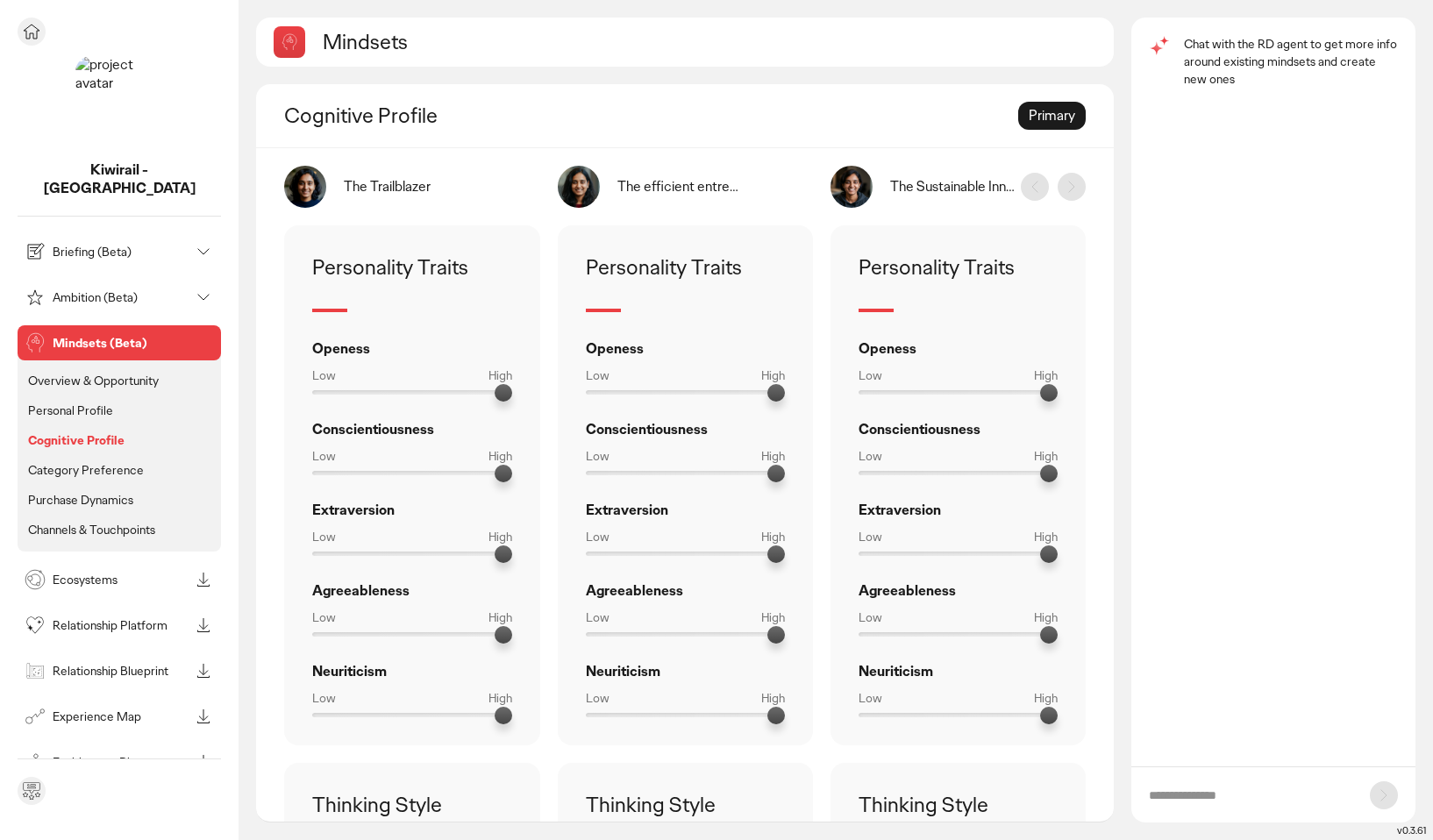
click at [65, 462] on p "Category Preference" at bounding box center [86, 469] width 116 height 16
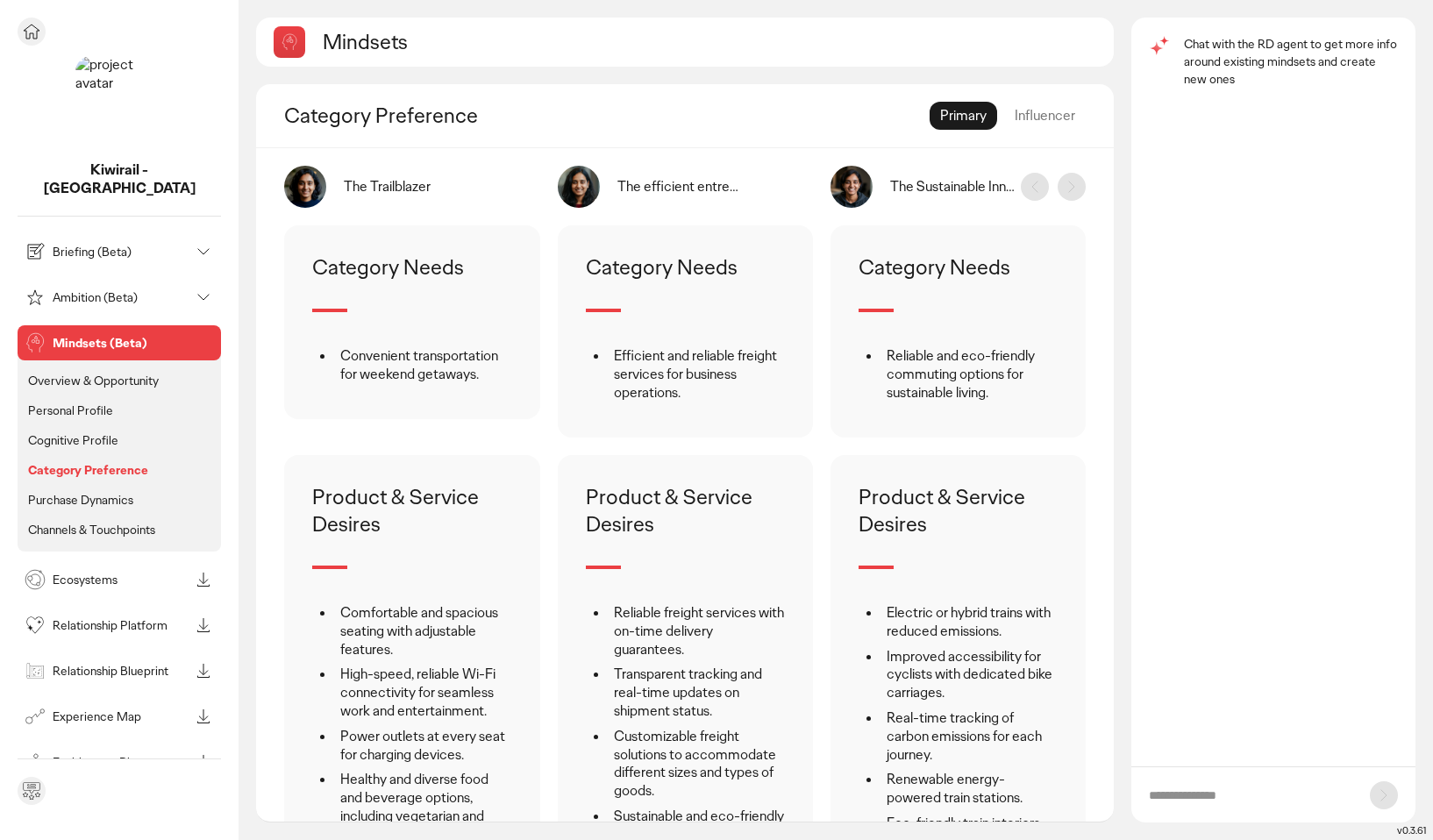
click at [69, 491] on p "Purchase Dynamics" at bounding box center [80, 499] width 105 height 16
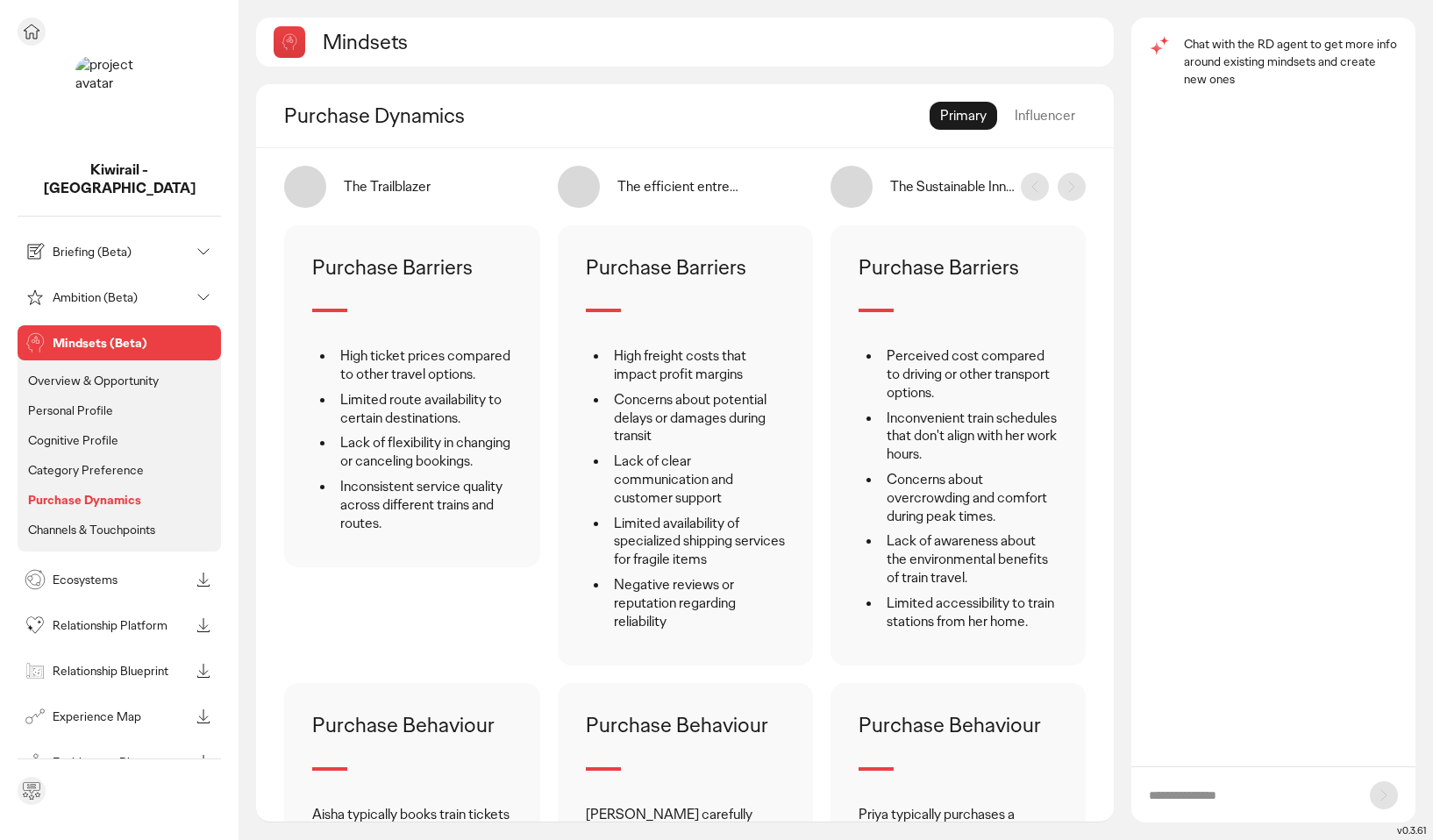
click at [131, 522] on p "Channels & Touchpoints" at bounding box center [91, 529] width 127 height 16
